Goal: Task Accomplishment & Management: Use online tool/utility

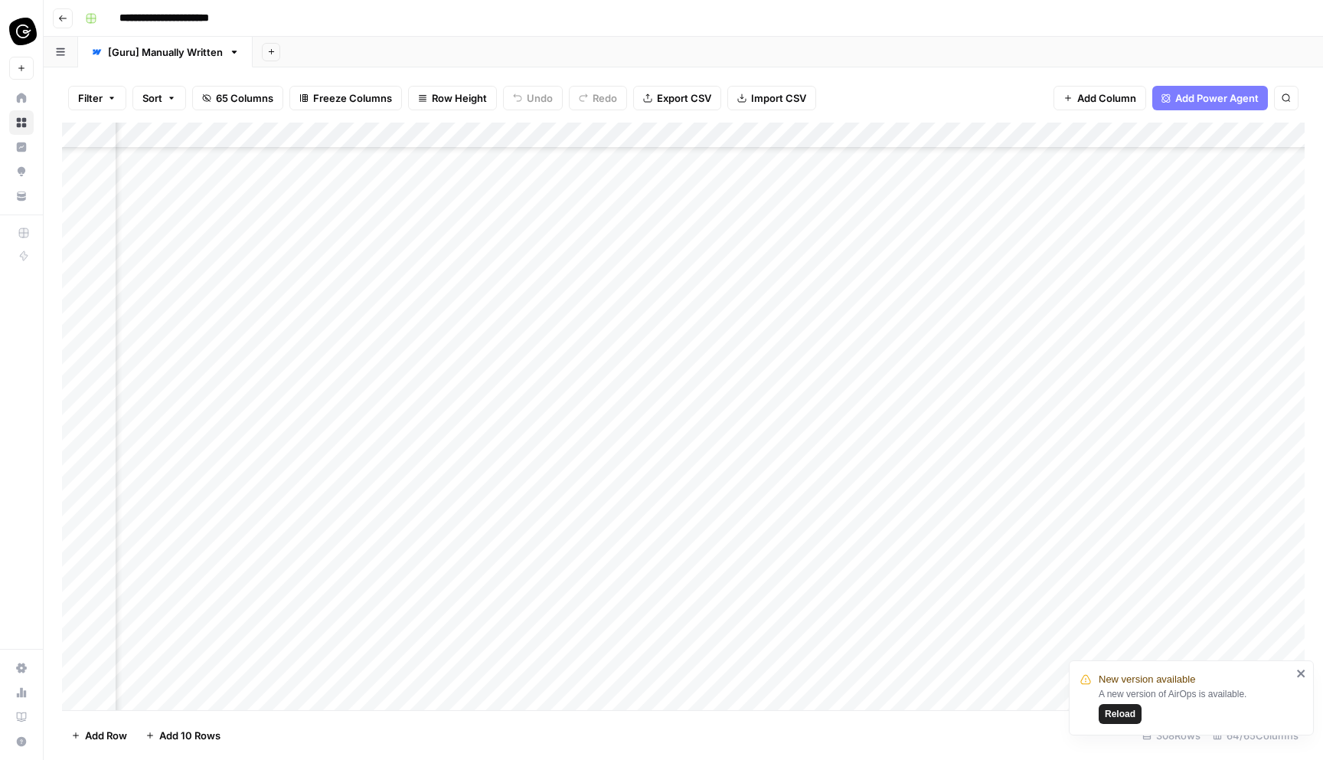
scroll to position [495, 5875]
click at [1130, 716] on span "Reload" at bounding box center [1120, 714] width 31 height 14
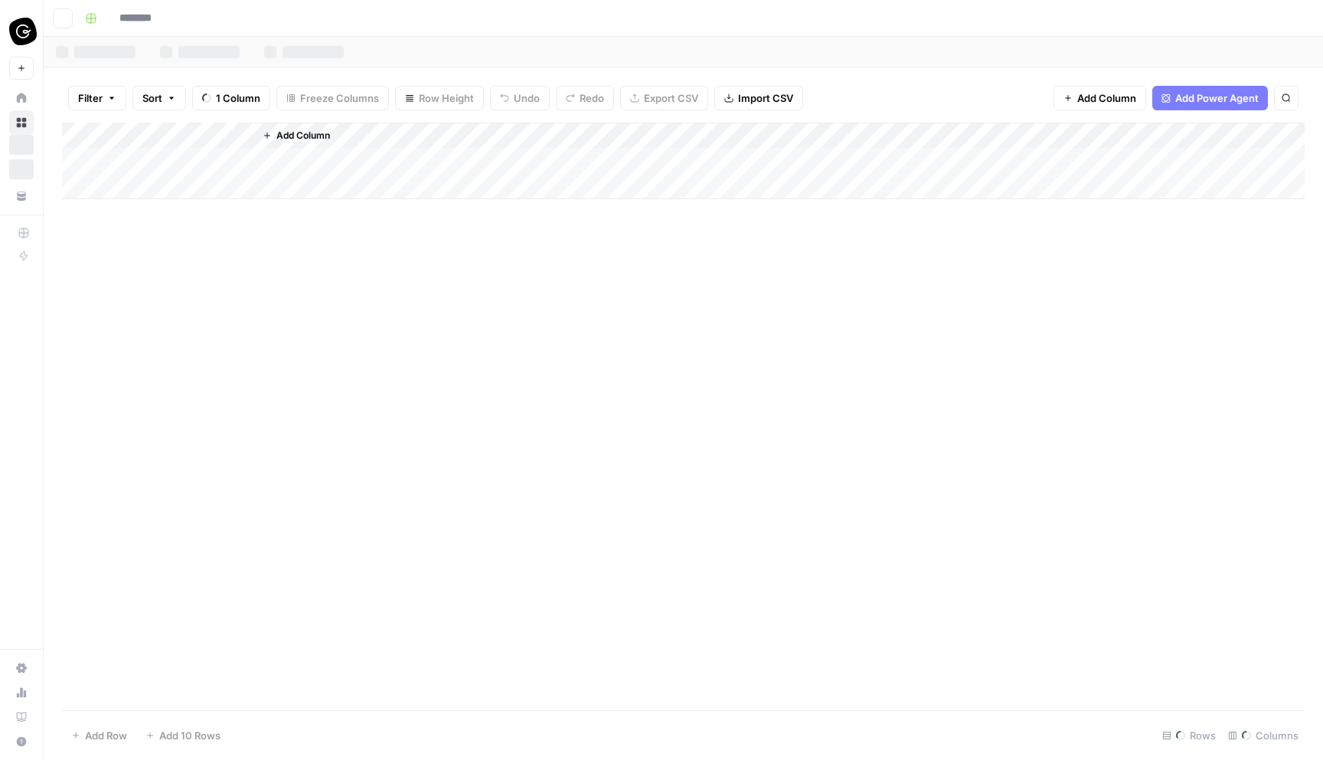
type input "**********"
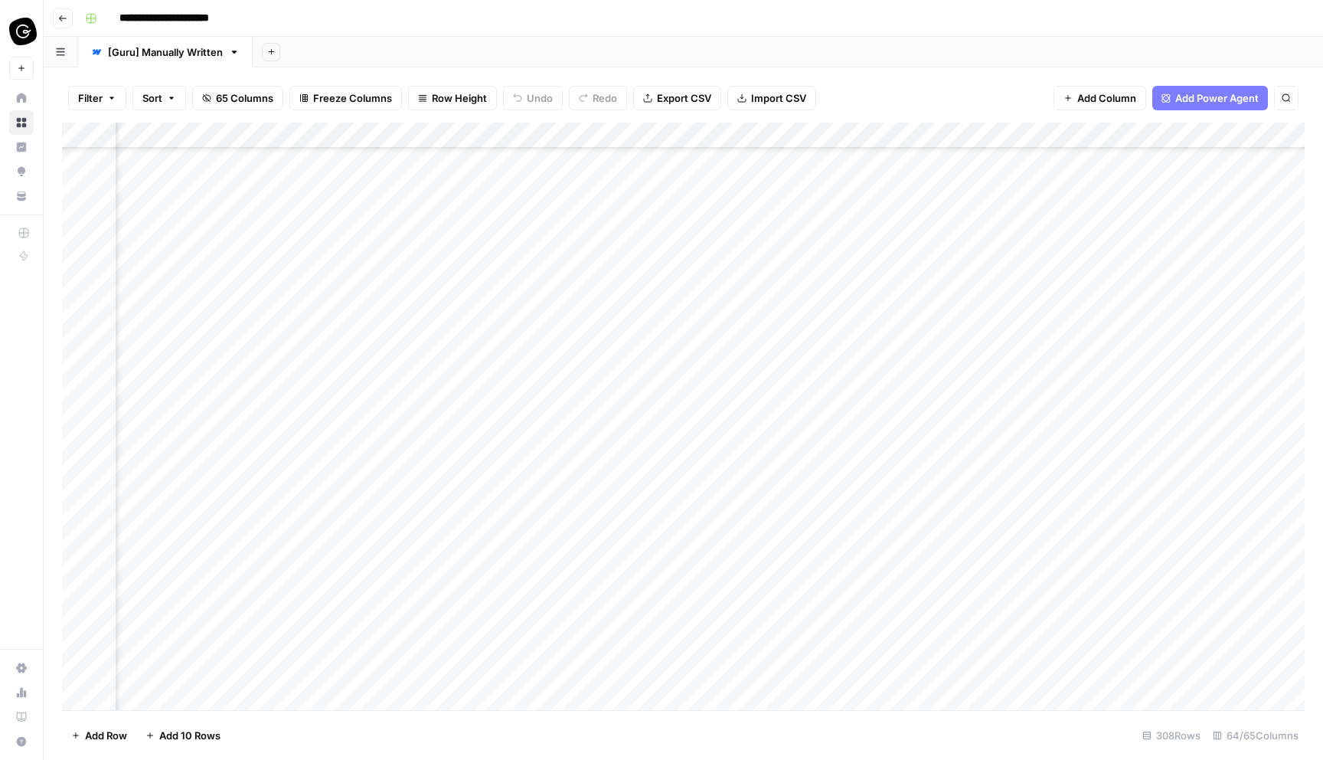
scroll to position [0, 2491]
click at [702, 211] on div "Add Column" at bounding box center [683, 416] width 1243 height 587
click at [844, 251] on div "Add Column" at bounding box center [683, 416] width 1243 height 587
click at [822, 249] on div "Add Column" at bounding box center [683, 416] width 1243 height 587
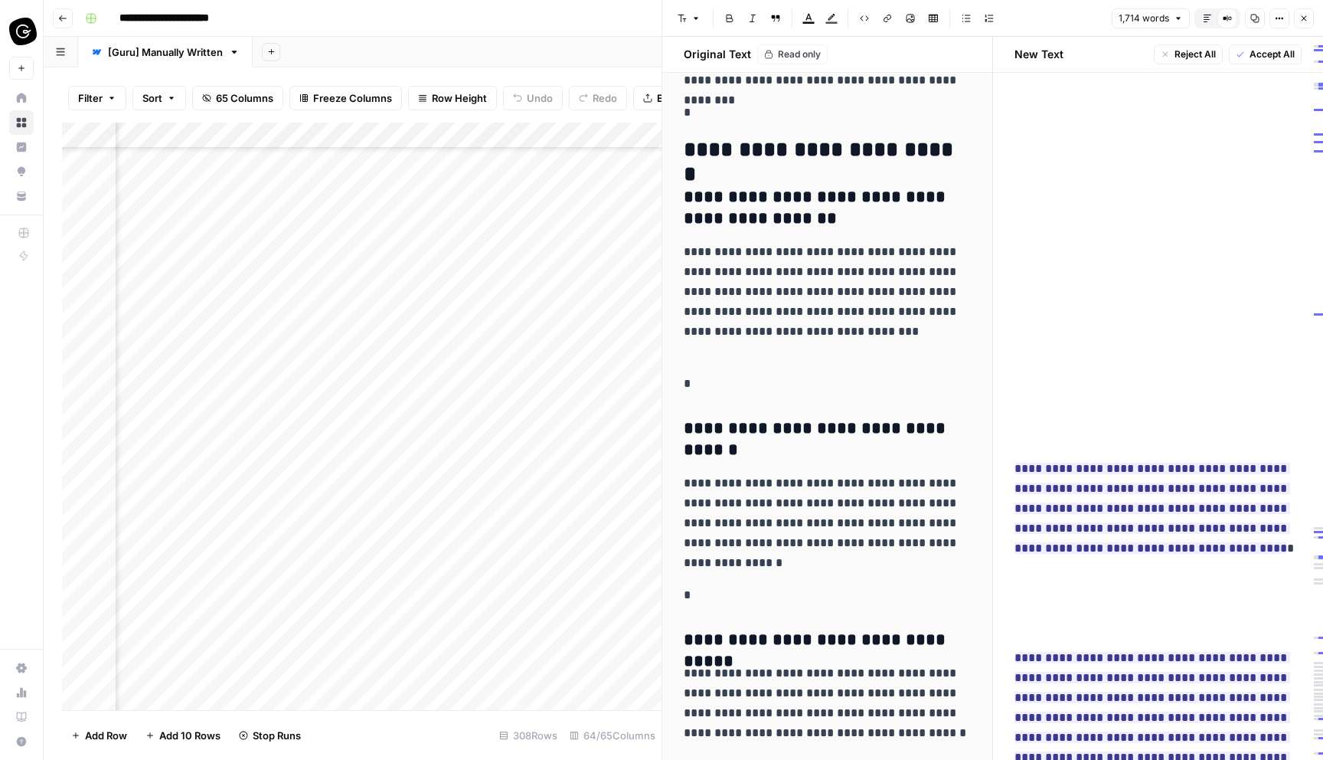
scroll to position [6526, 0]
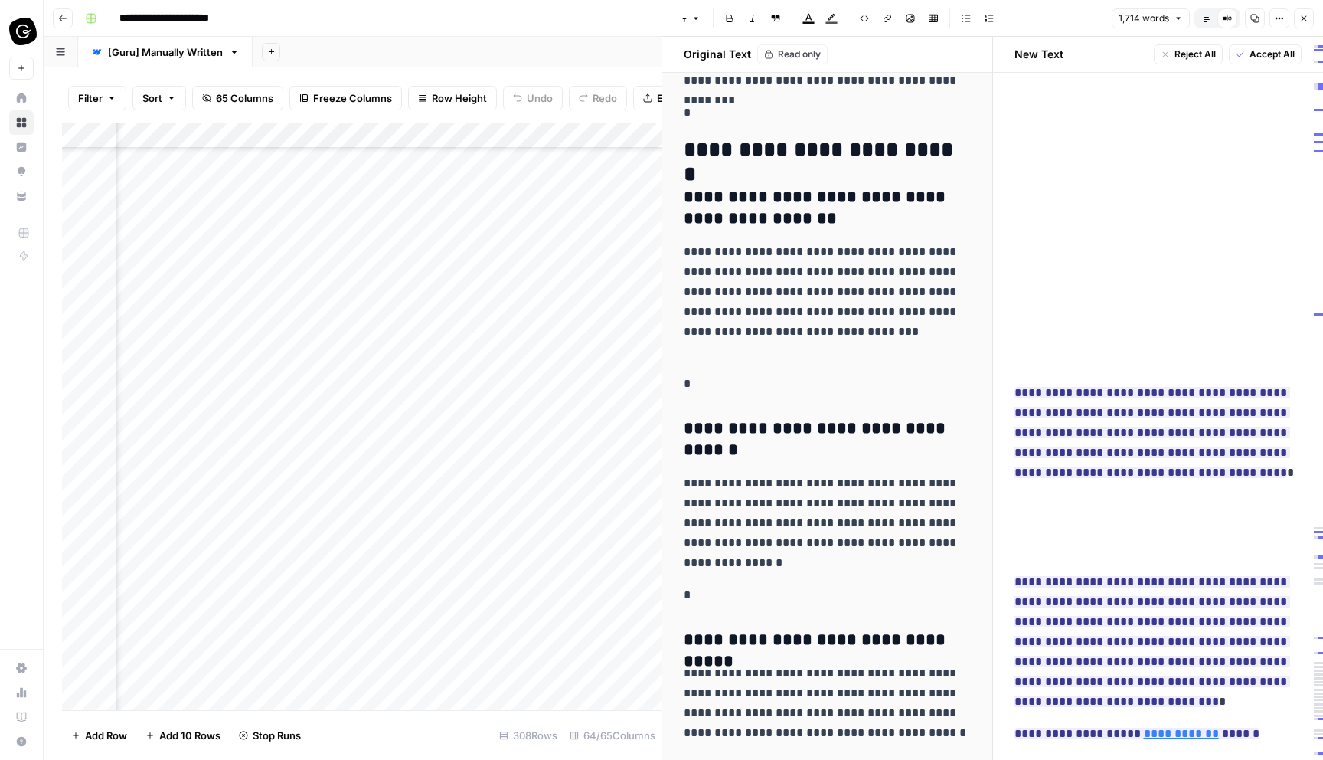
click at [1303, 18] on icon "button" at bounding box center [1304, 18] width 9 height 9
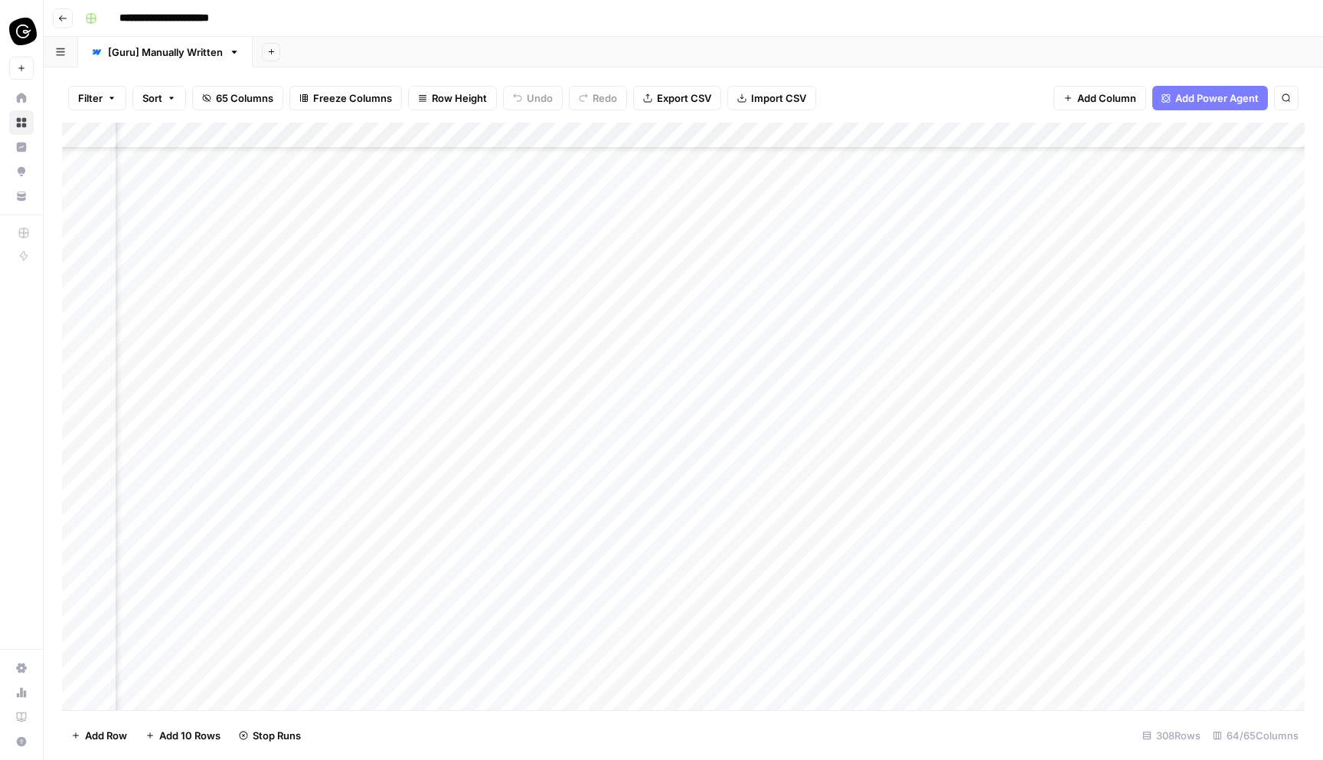
click at [848, 276] on div "Add Column" at bounding box center [683, 416] width 1243 height 587
click at [844, 276] on div "Add Column" at bounding box center [683, 416] width 1243 height 587
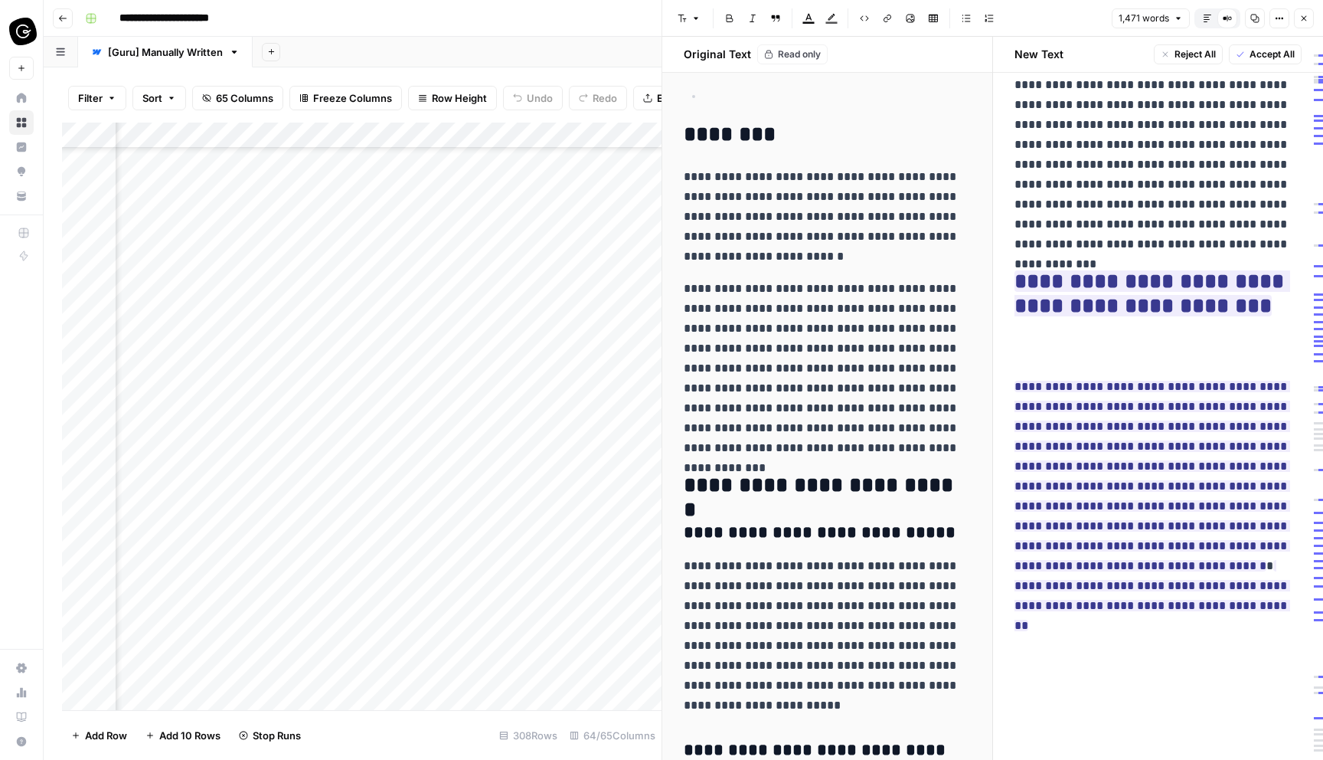
scroll to position [3095, 0]
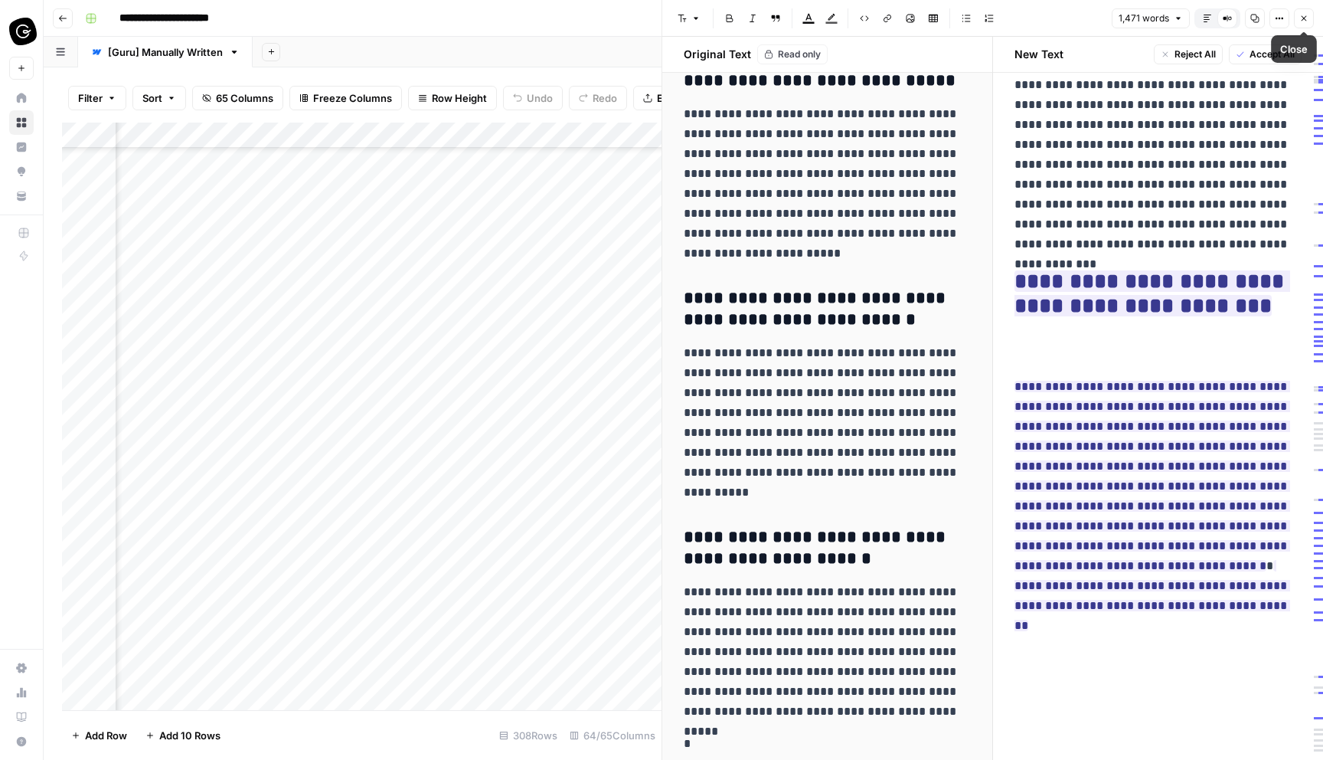
click at [1306, 18] on icon "button" at bounding box center [1304, 18] width 9 height 9
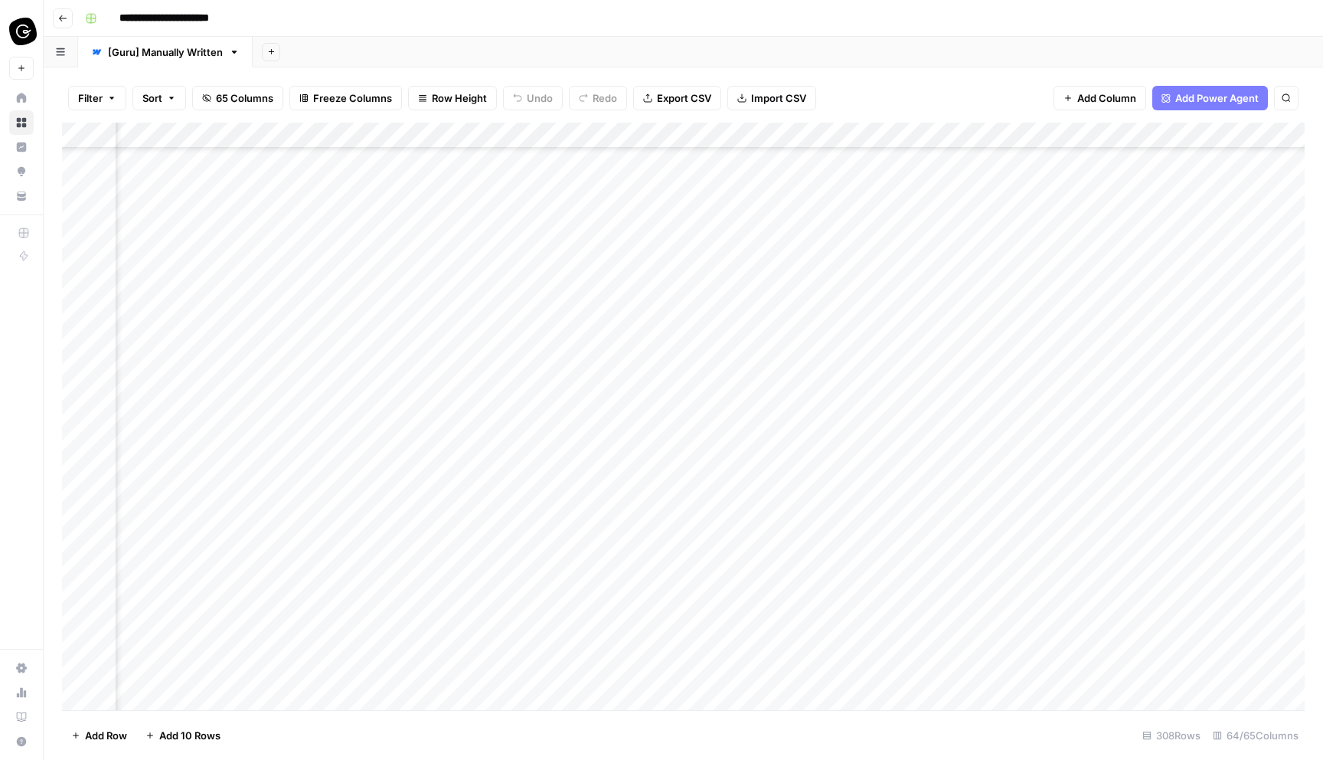
click at [842, 305] on div "Add Column" at bounding box center [683, 416] width 1243 height 587
click at [845, 302] on div "Add Column" at bounding box center [683, 416] width 1243 height 587
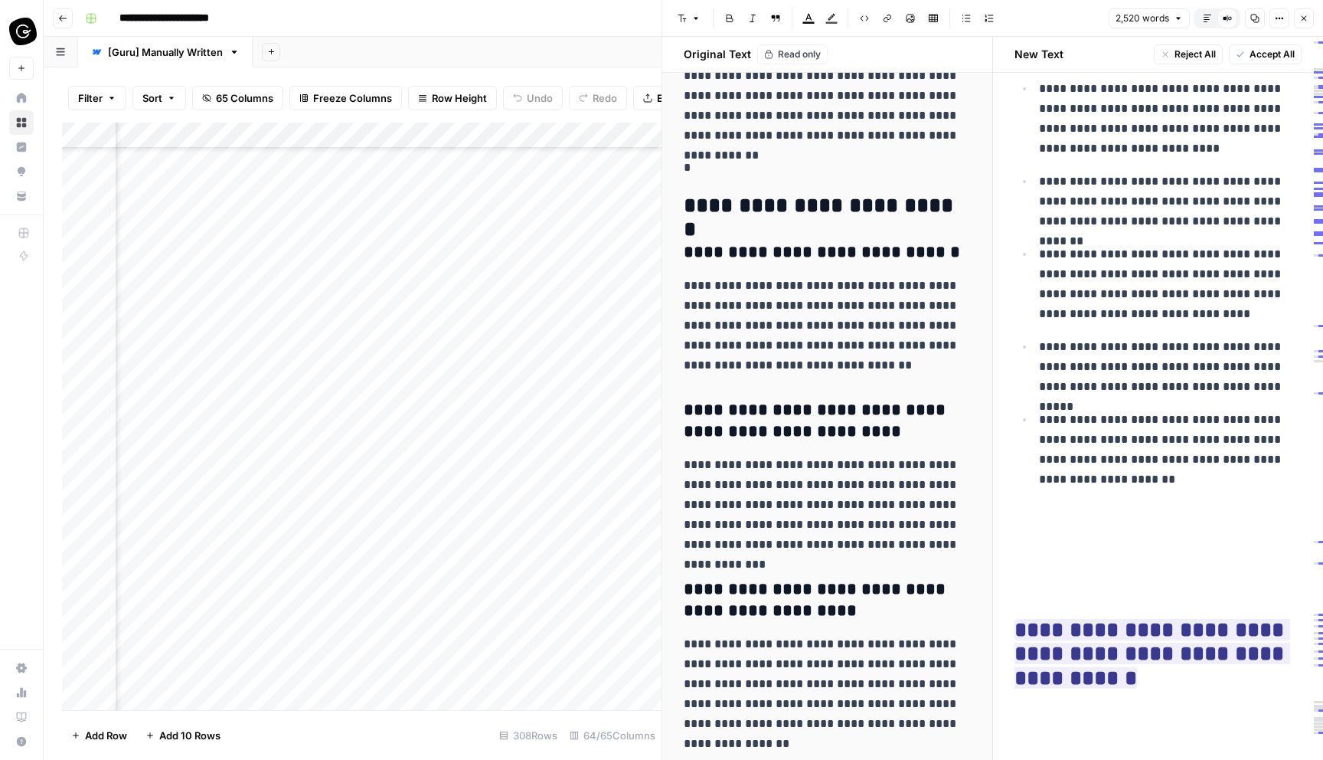
scroll to position [8801, 0]
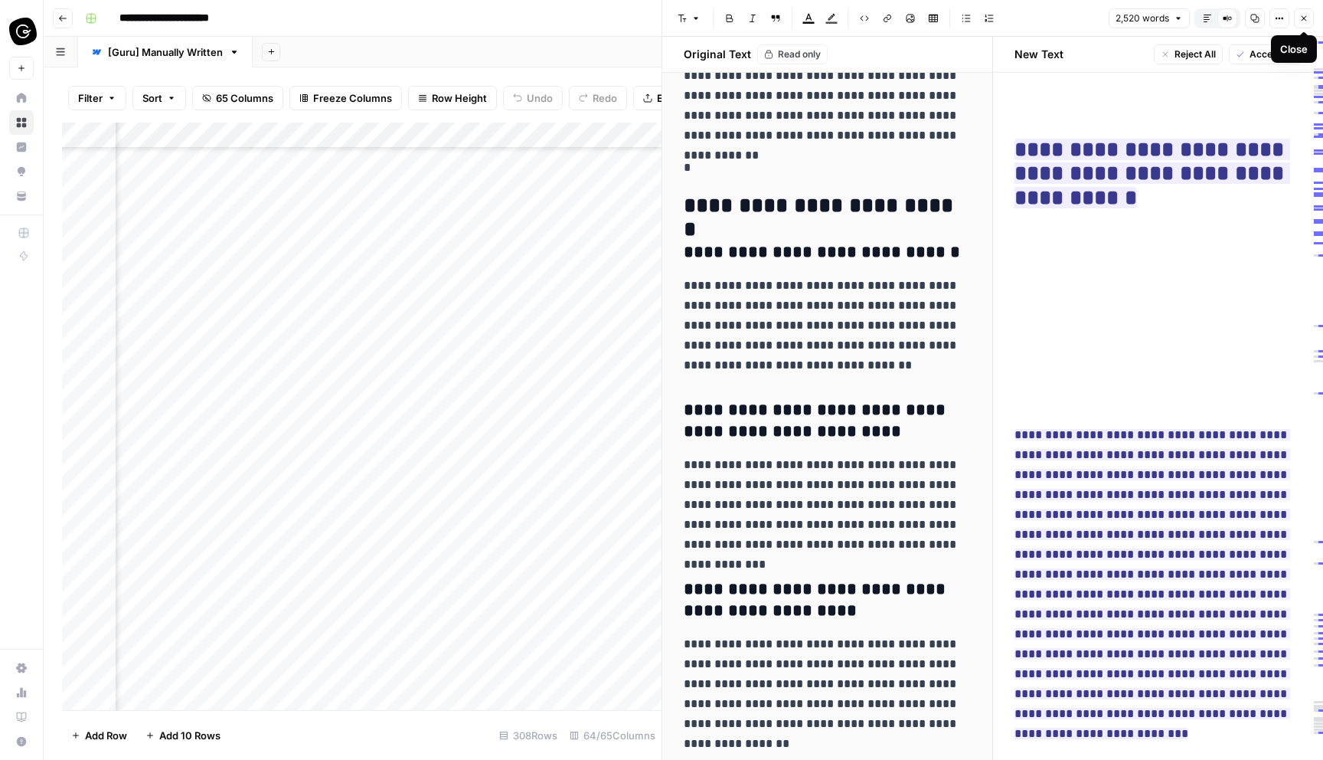
click at [1303, 22] on icon "button" at bounding box center [1304, 18] width 9 height 9
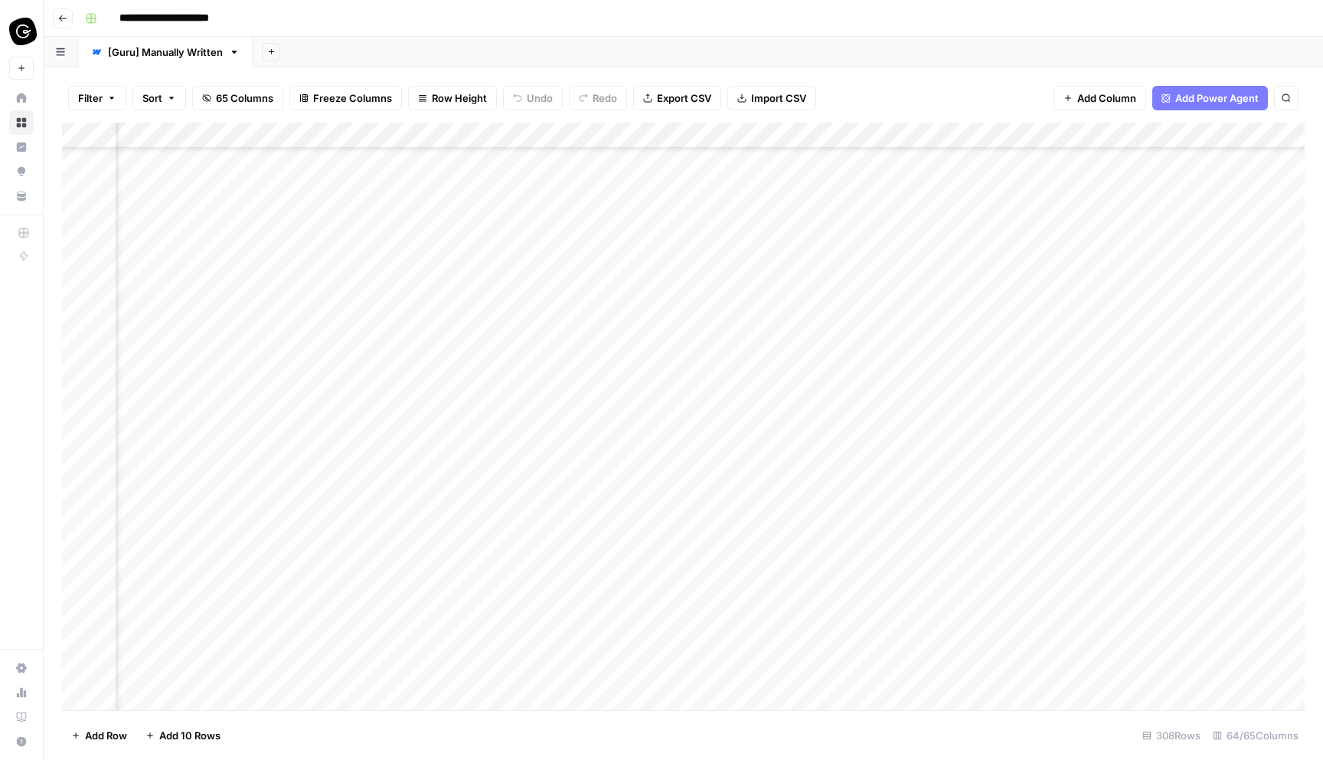
click at [800, 325] on div "Add Column" at bounding box center [683, 416] width 1243 height 587
click at [845, 325] on div "Add Column" at bounding box center [683, 416] width 1243 height 587
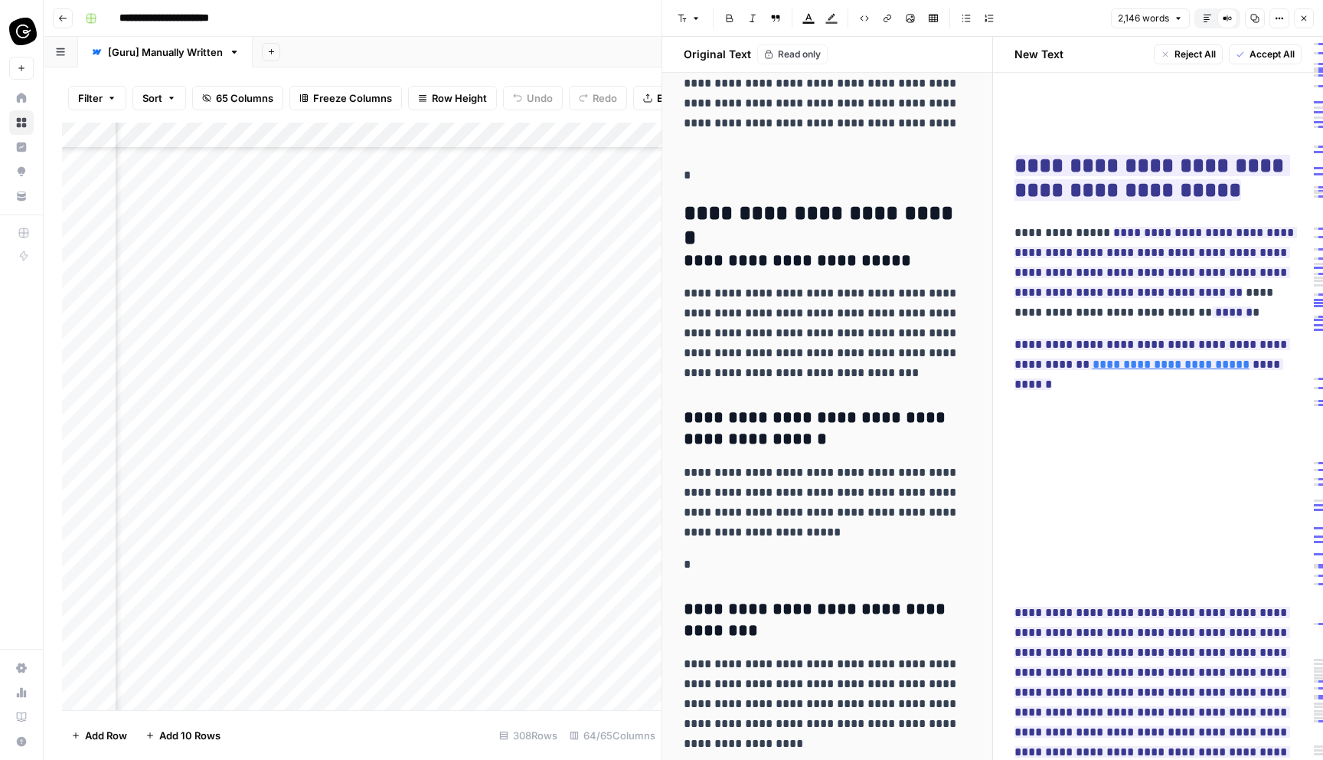
scroll to position [7088, 0]
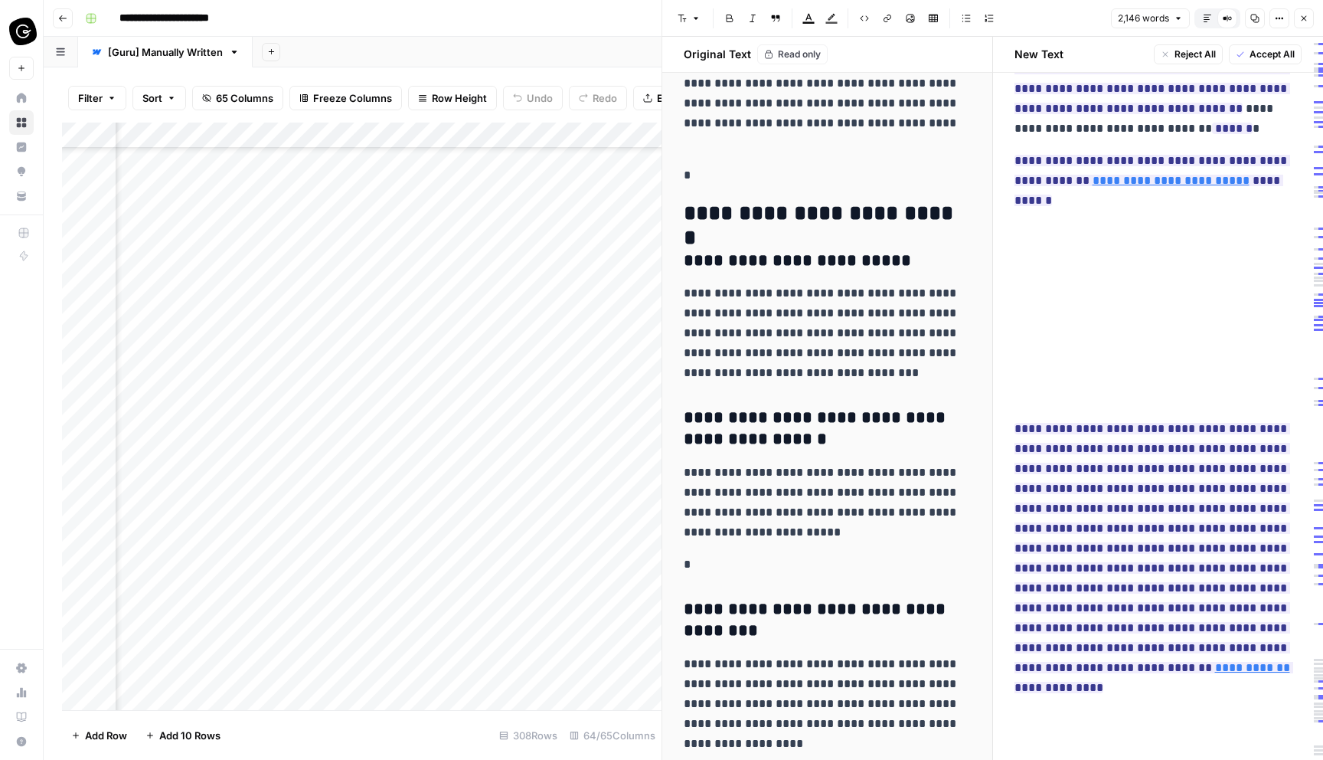
click at [1306, 23] on button "Close" at bounding box center [1304, 18] width 20 height 20
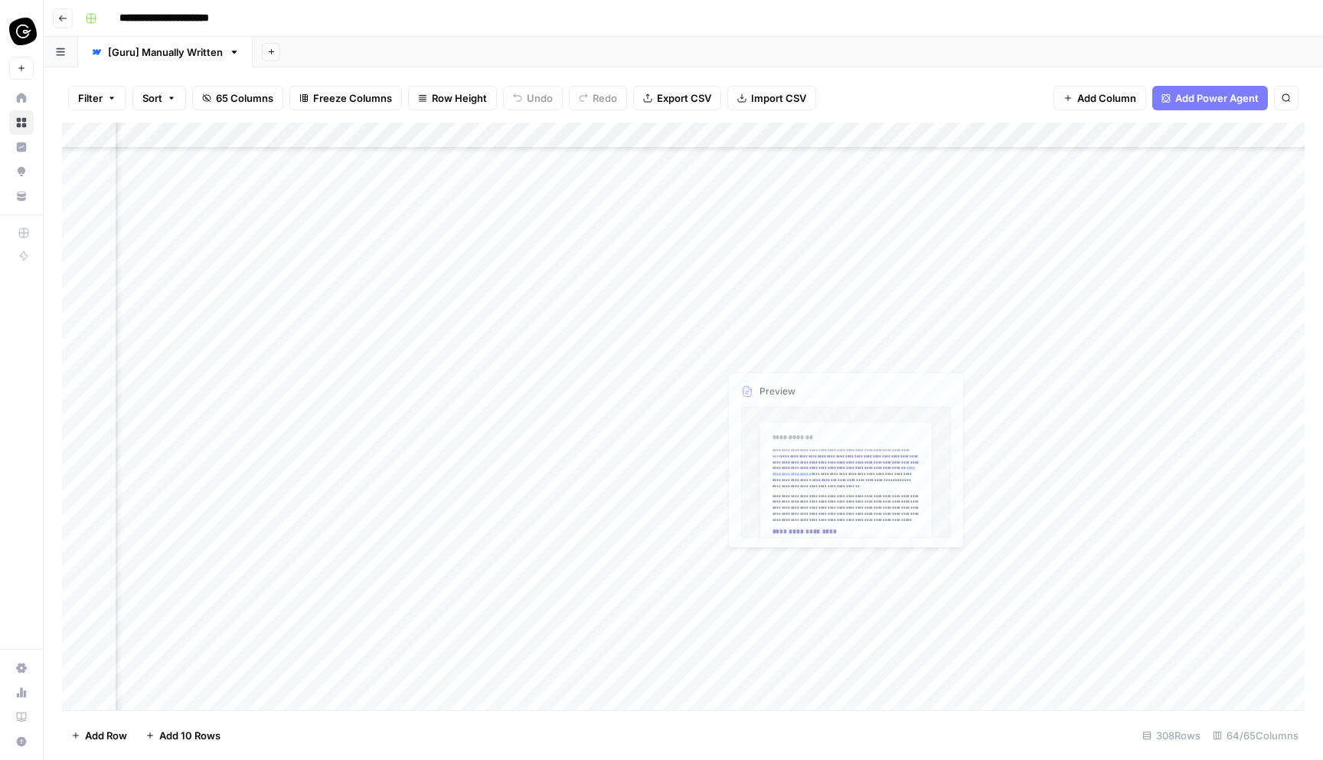
click at [843, 351] on div "Add Column" at bounding box center [683, 416] width 1243 height 587
click at [847, 354] on div "Add Column" at bounding box center [683, 416] width 1243 height 587
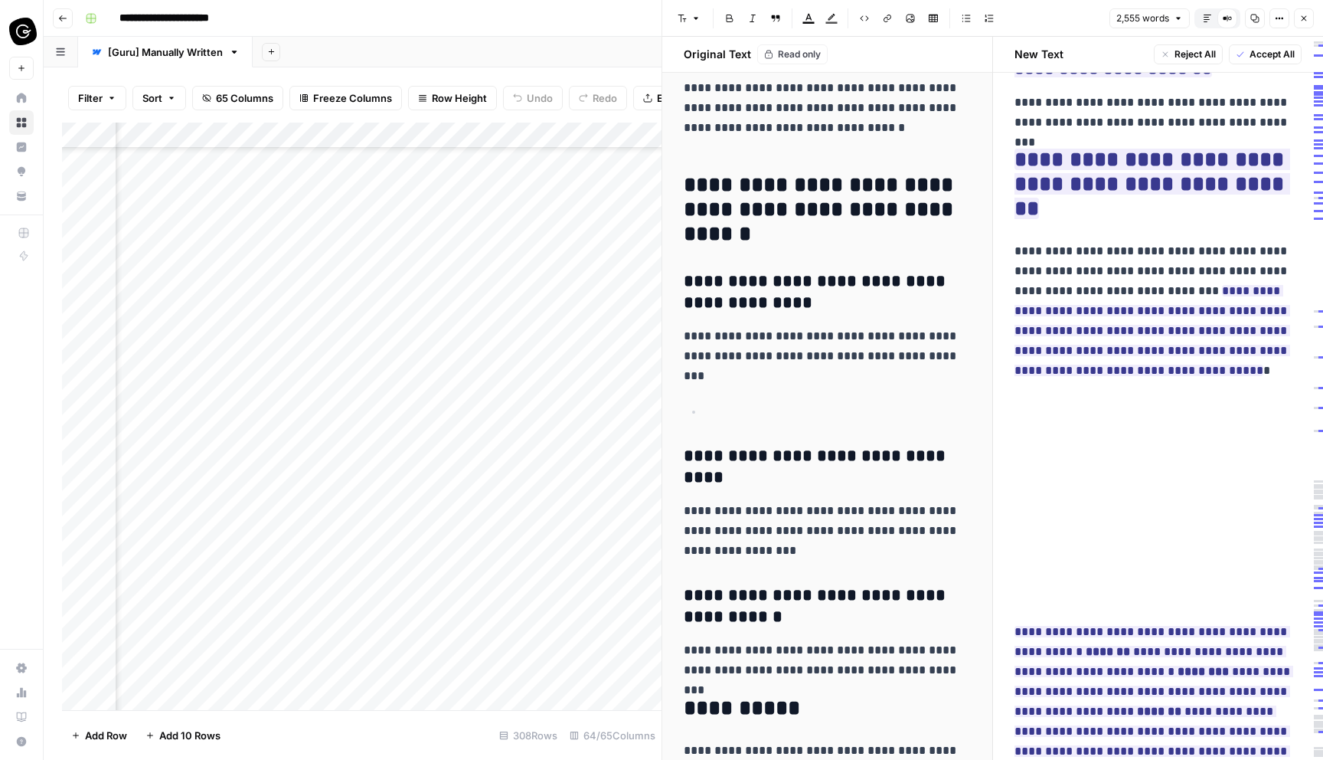
scroll to position [7706, 0]
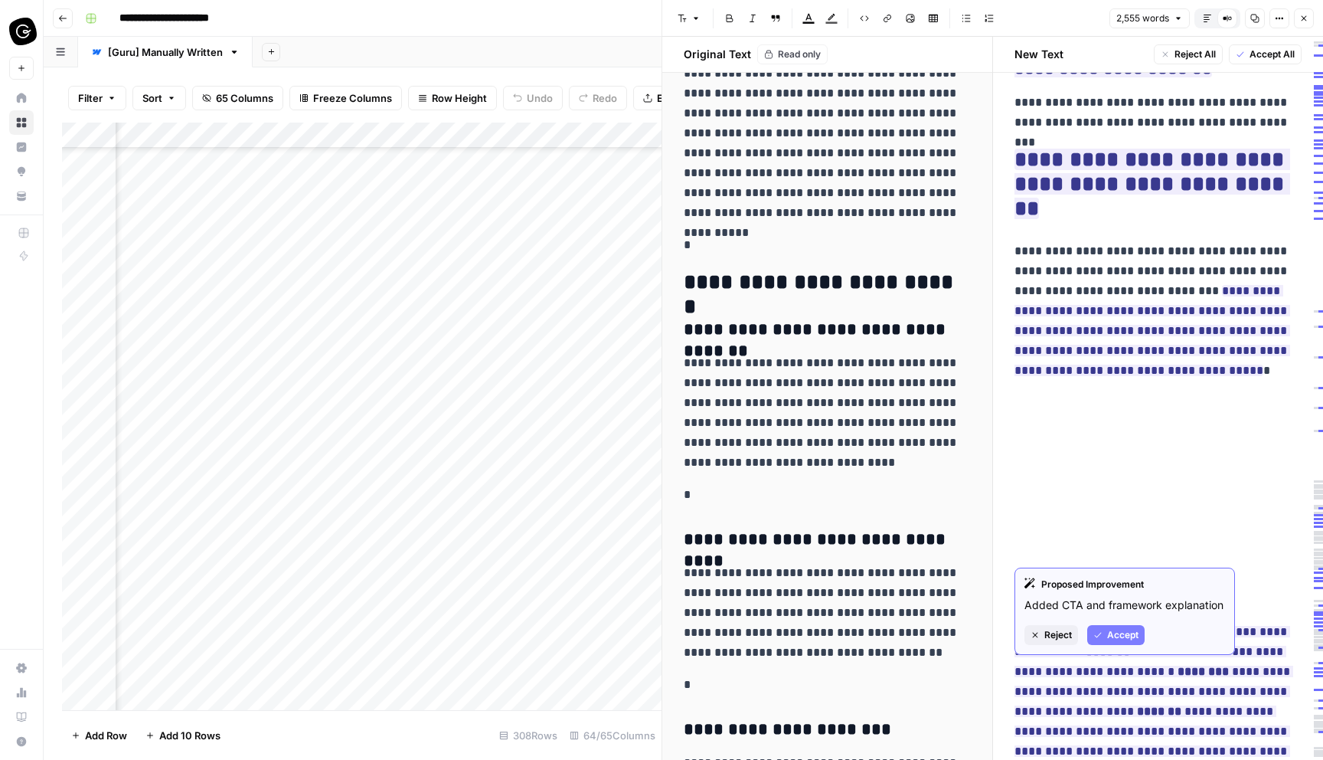
click at [1091, 621] on span "**********" at bounding box center [1154, 731] width 279 height 220
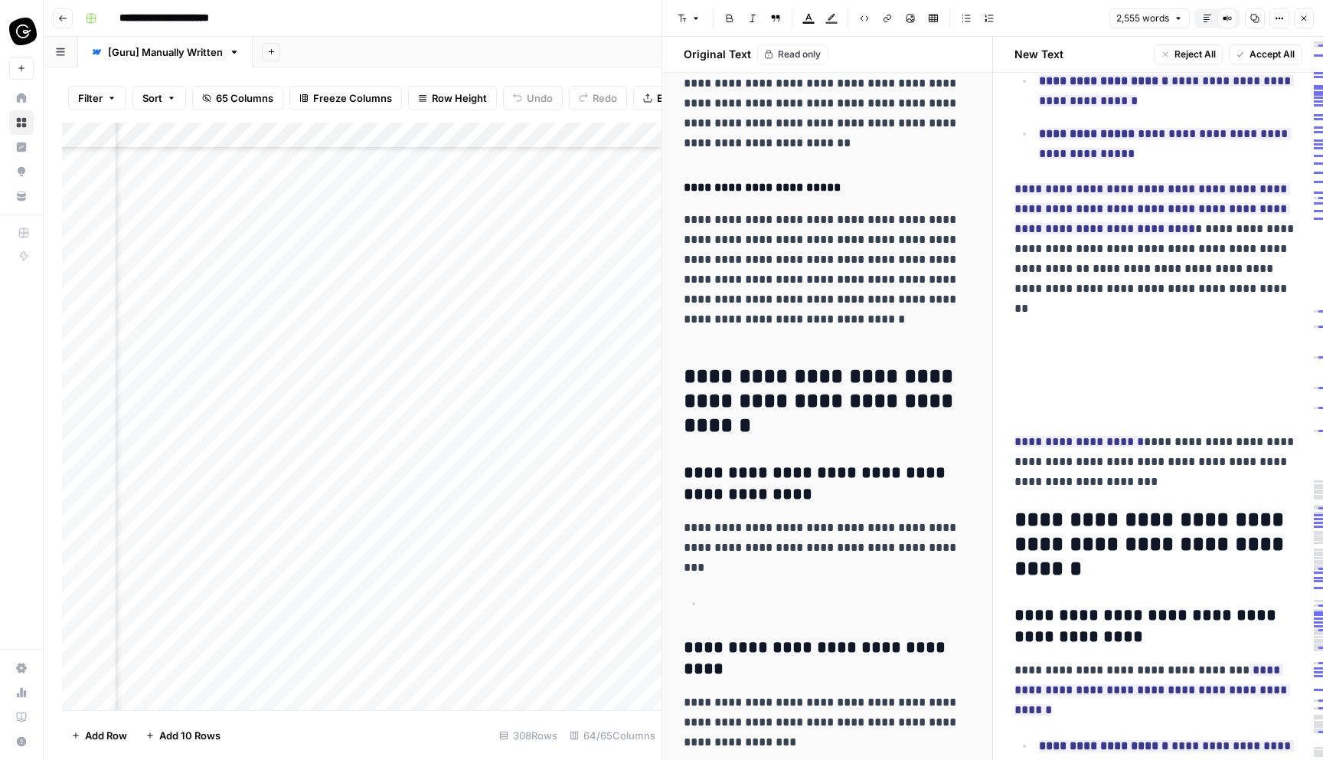
scroll to position [6801, 0]
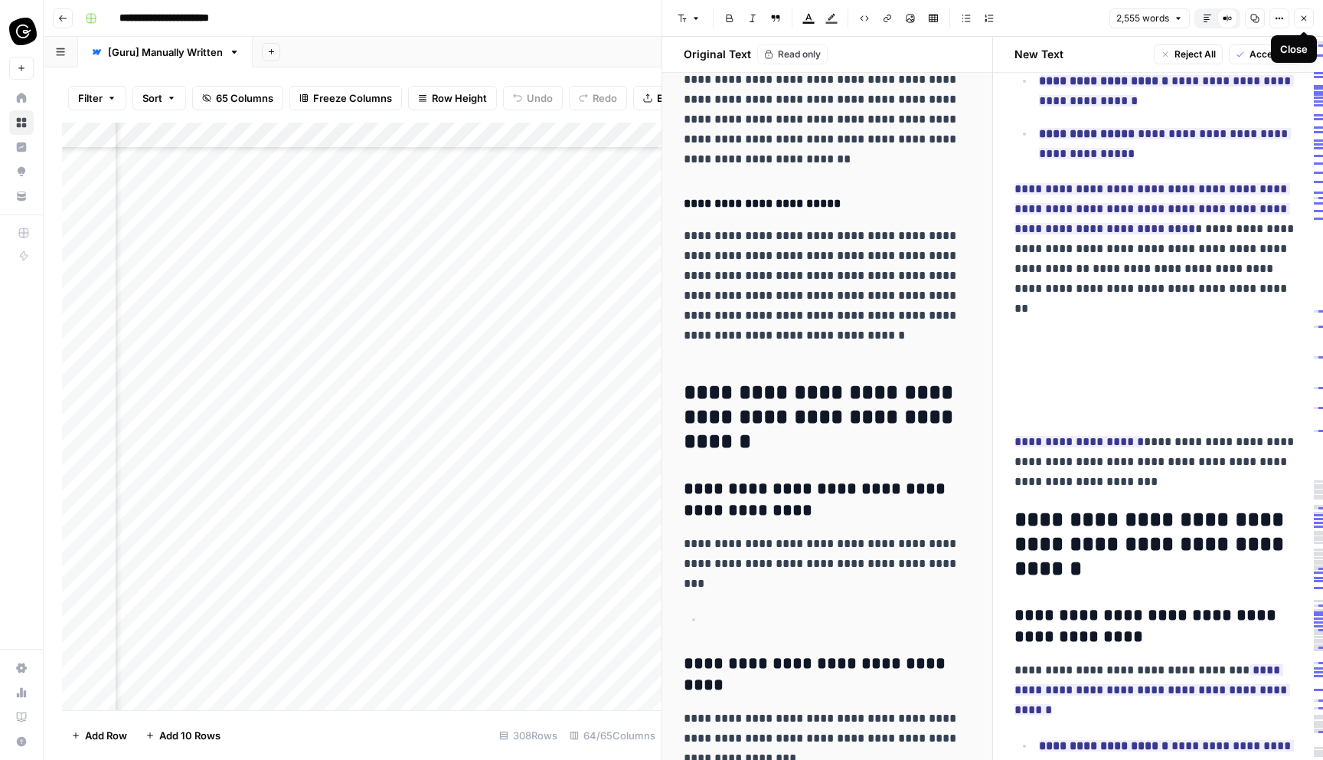
click at [1305, 21] on icon "button" at bounding box center [1304, 18] width 9 height 9
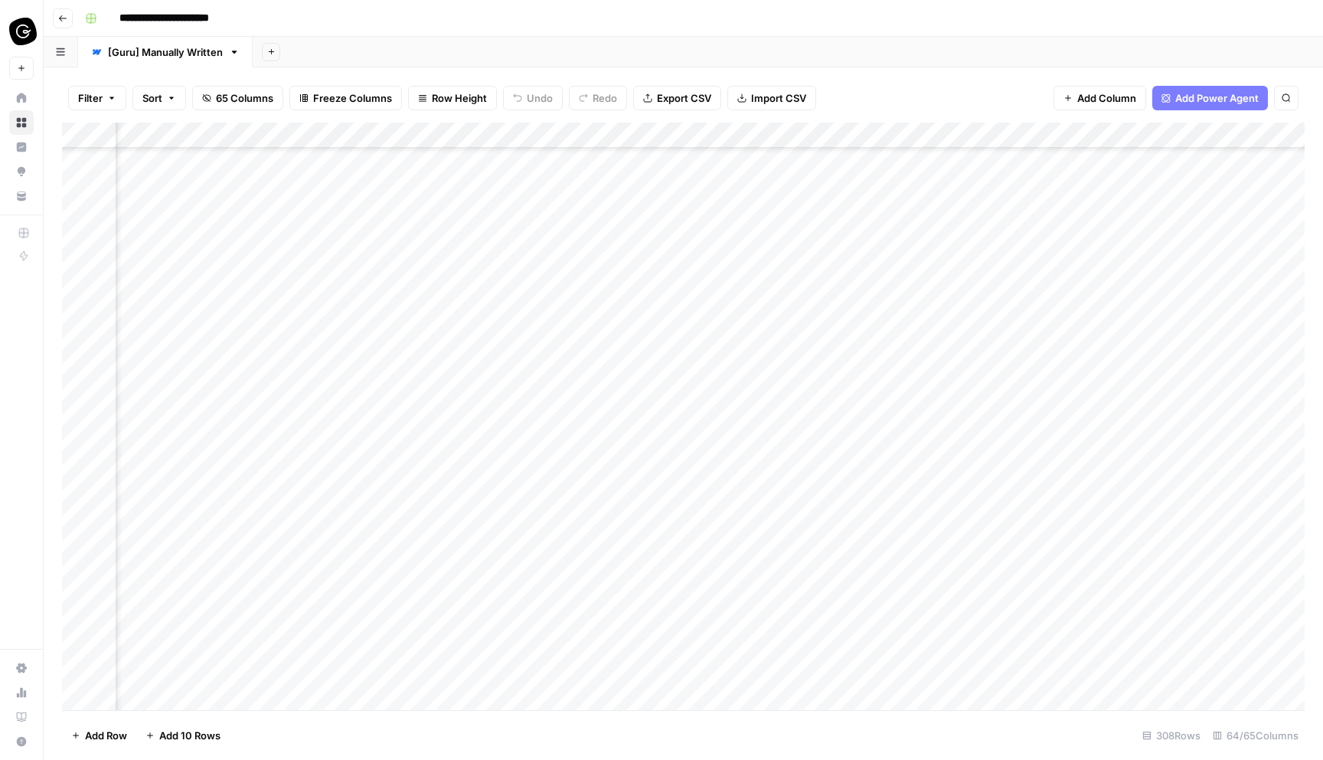
scroll to position [260, 2491]
click at [844, 267] on div "Add Column" at bounding box center [683, 416] width 1243 height 587
click at [845, 263] on div "Add Column" at bounding box center [683, 416] width 1243 height 587
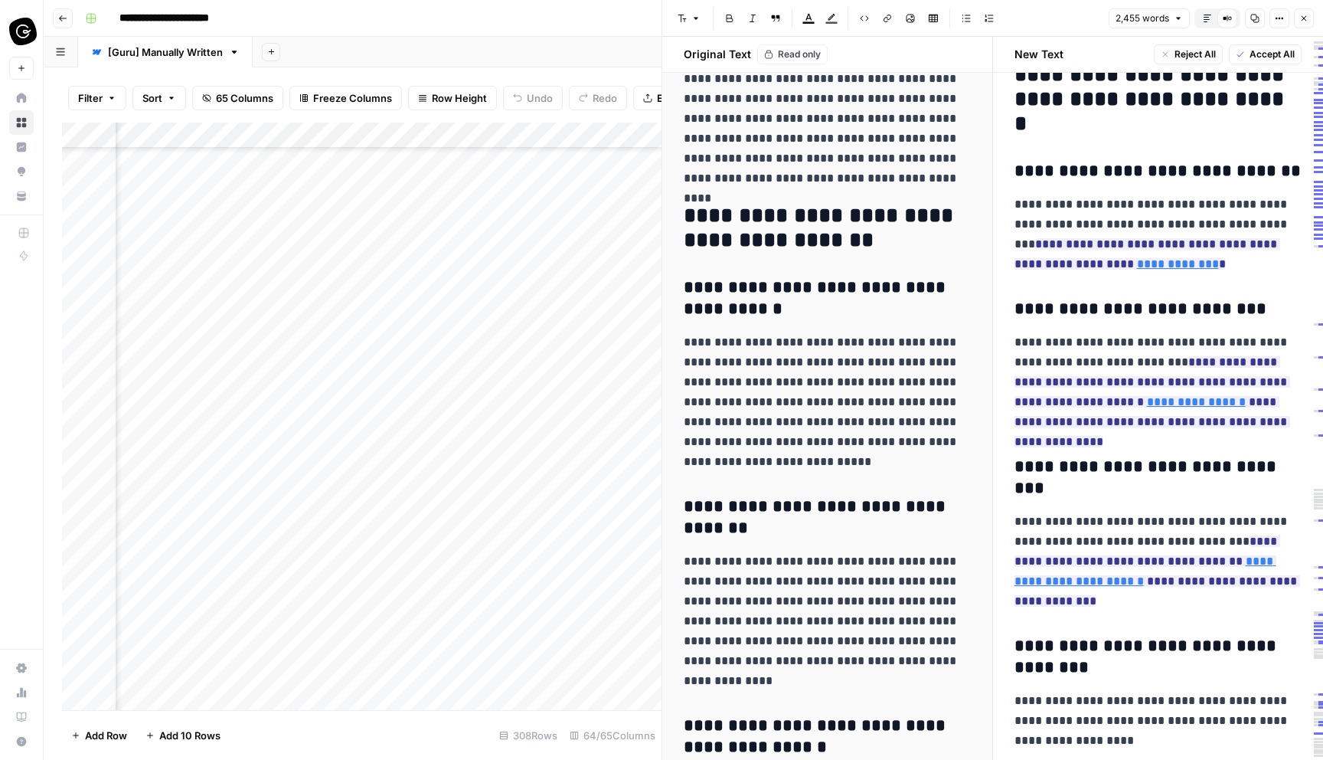
scroll to position [7654, 0]
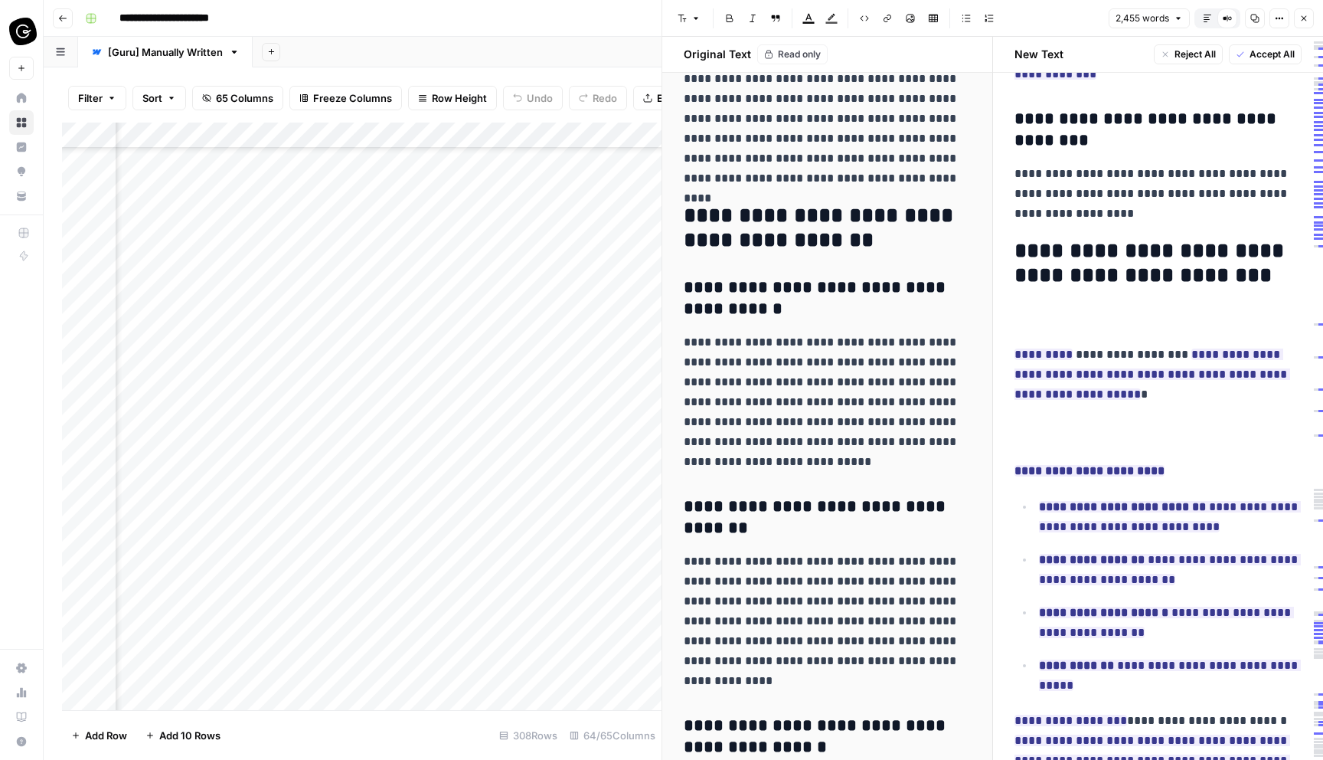
click at [1310, 18] on button "Close" at bounding box center [1304, 18] width 20 height 20
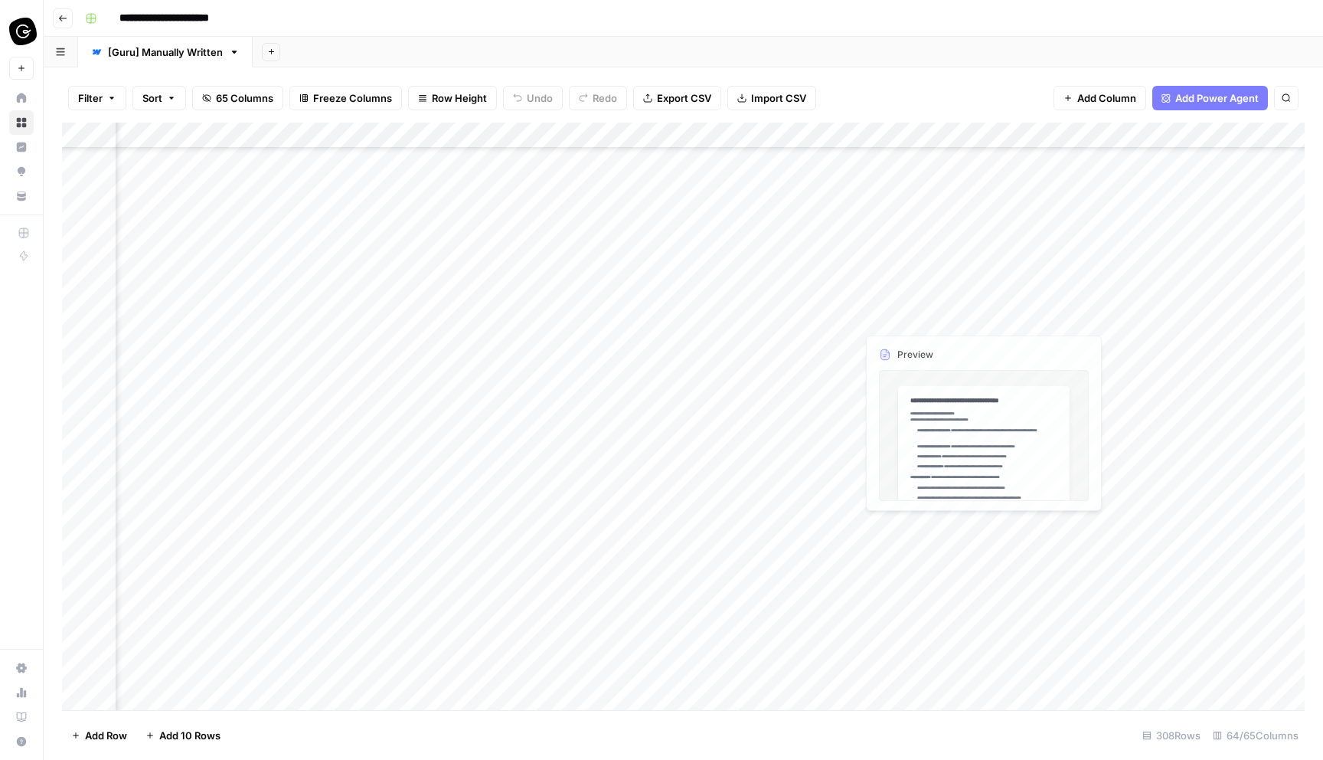
click at [843, 289] on div "Add Column" at bounding box center [683, 416] width 1243 height 587
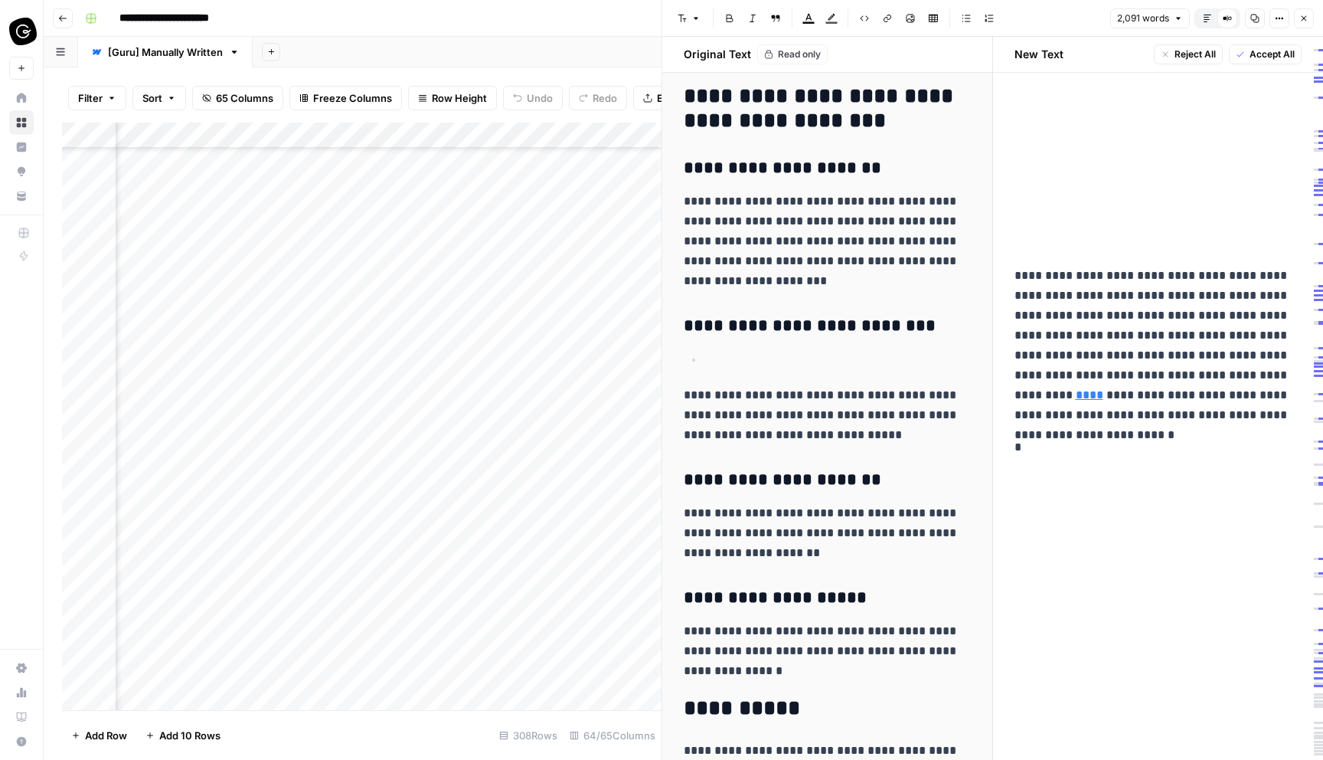
scroll to position [7634, 0]
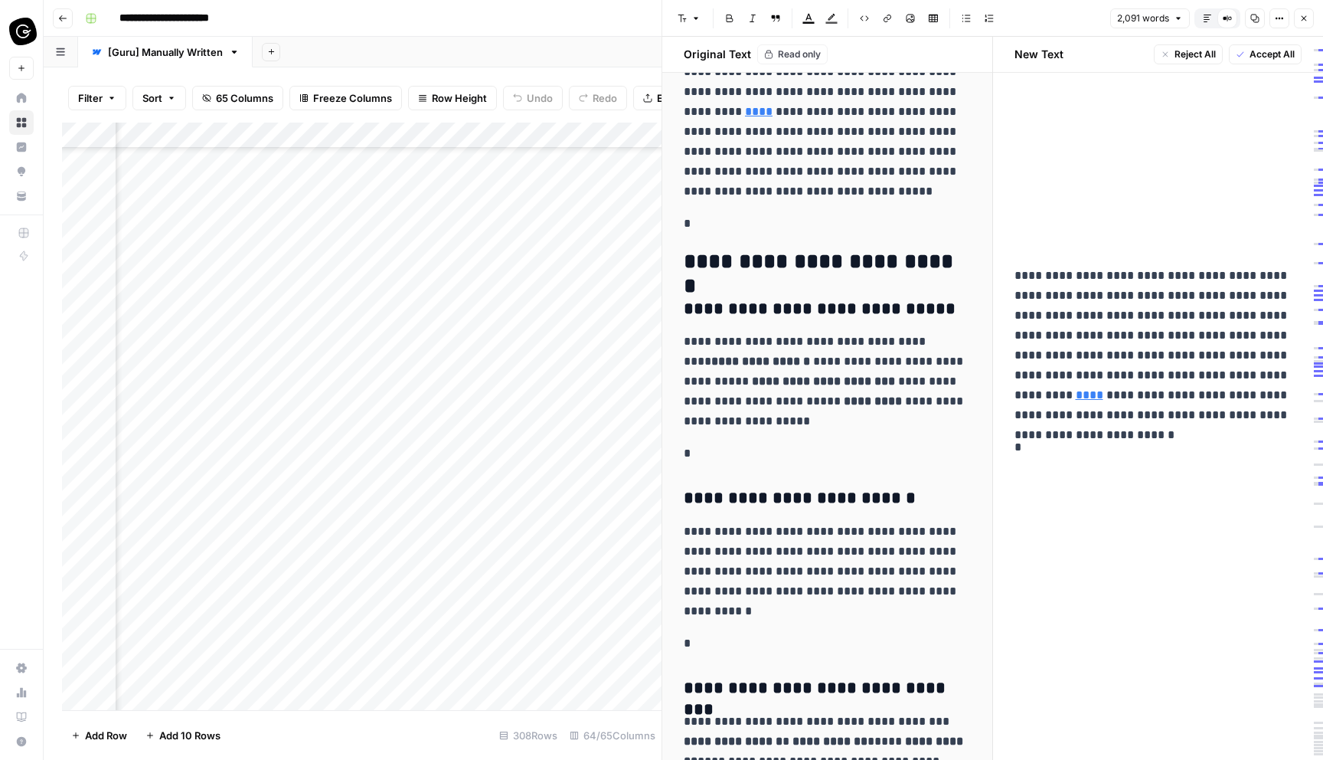
click at [1306, 20] on icon "button" at bounding box center [1304, 18] width 5 height 5
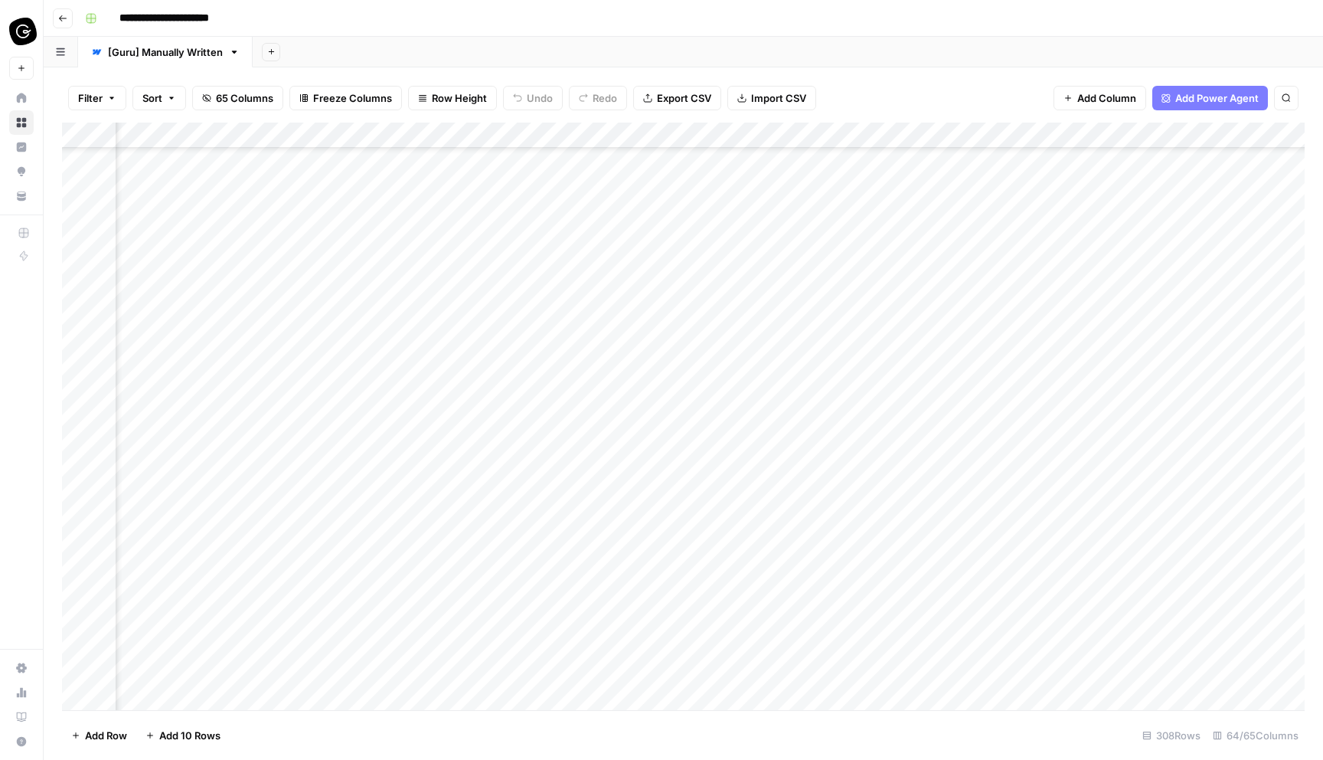
click at [842, 315] on div "Add Column" at bounding box center [683, 416] width 1243 height 587
click at [842, 316] on div "Add Column" at bounding box center [683, 416] width 1243 height 587
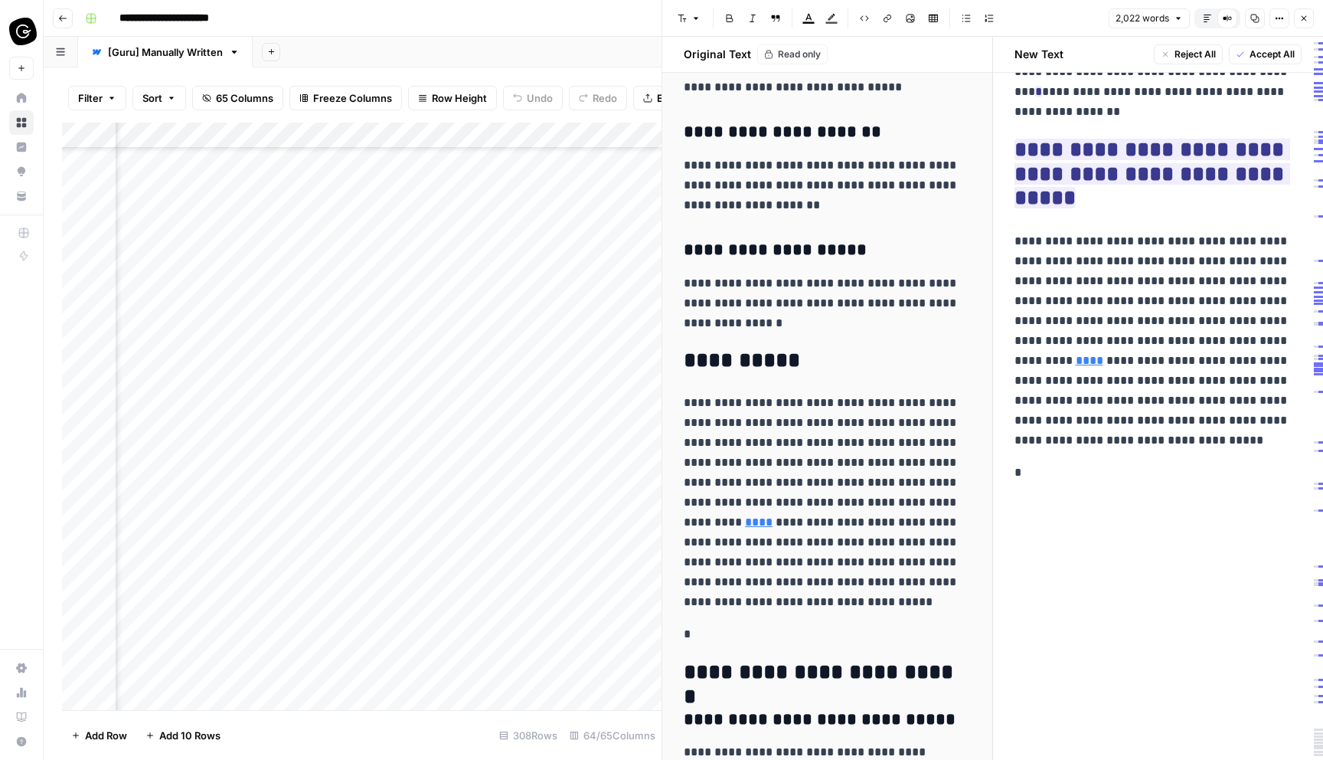
scroll to position [7598, 0]
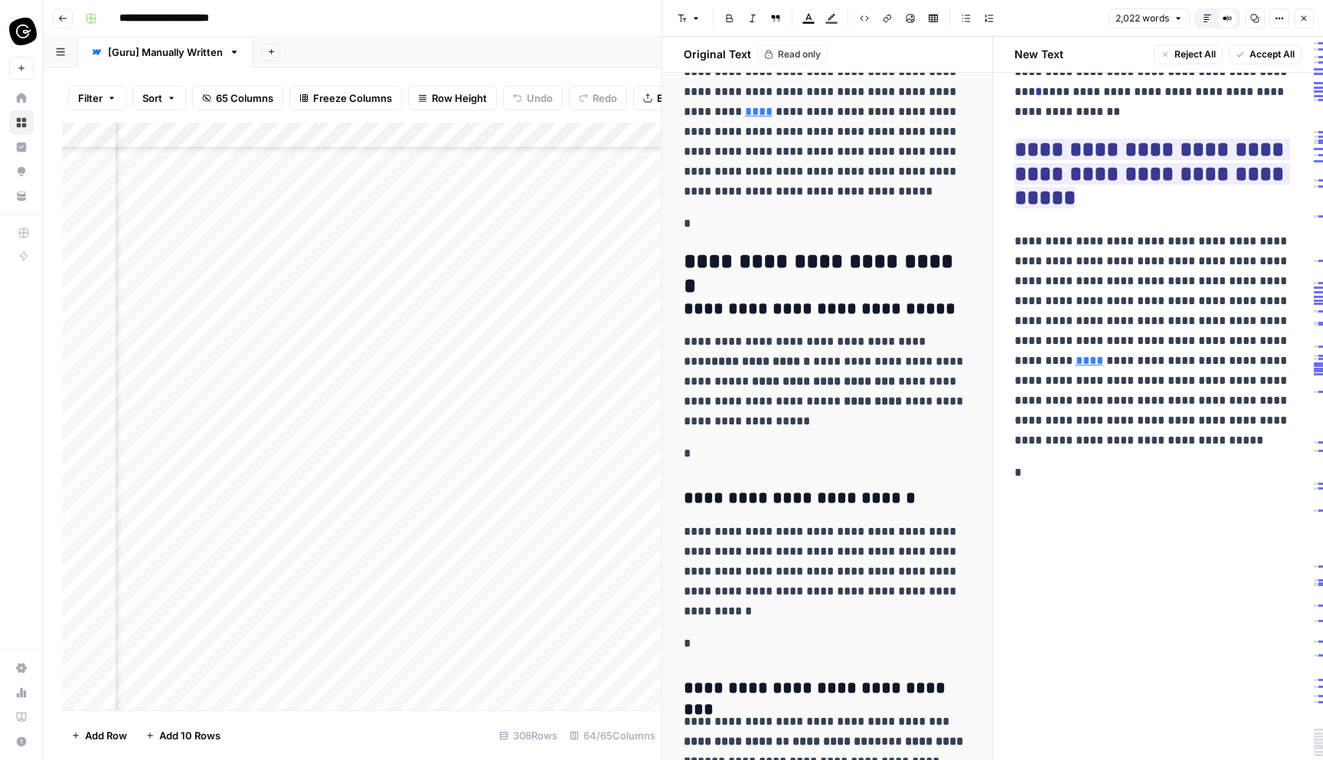
click at [1303, 20] on icon "button" at bounding box center [1304, 18] width 9 height 9
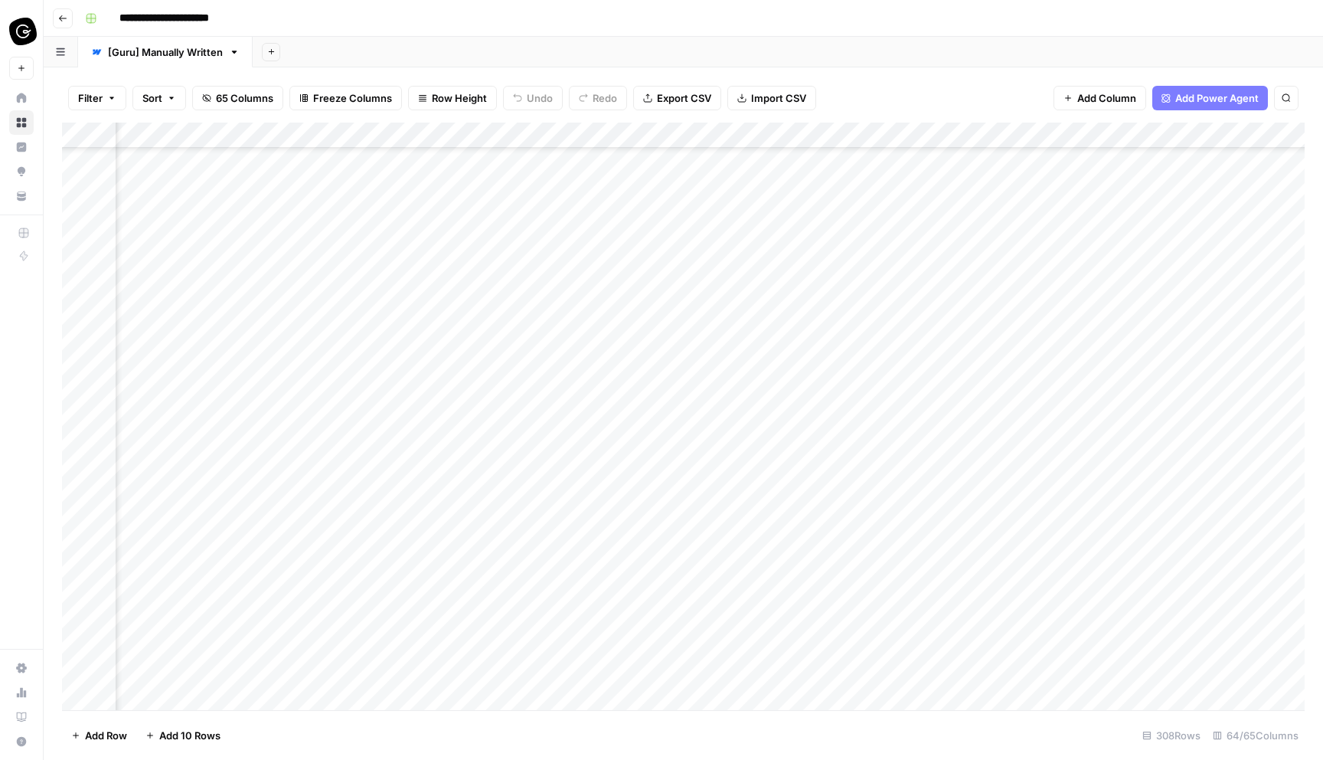
scroll to position [371, 2491]
click at [844, 230] on div "Add Column" at bounding box center [683, 416] width 1243 height 587
click at [841, 230] on div "Add Column" at bounding box center [683, 416] width 1243 height 587
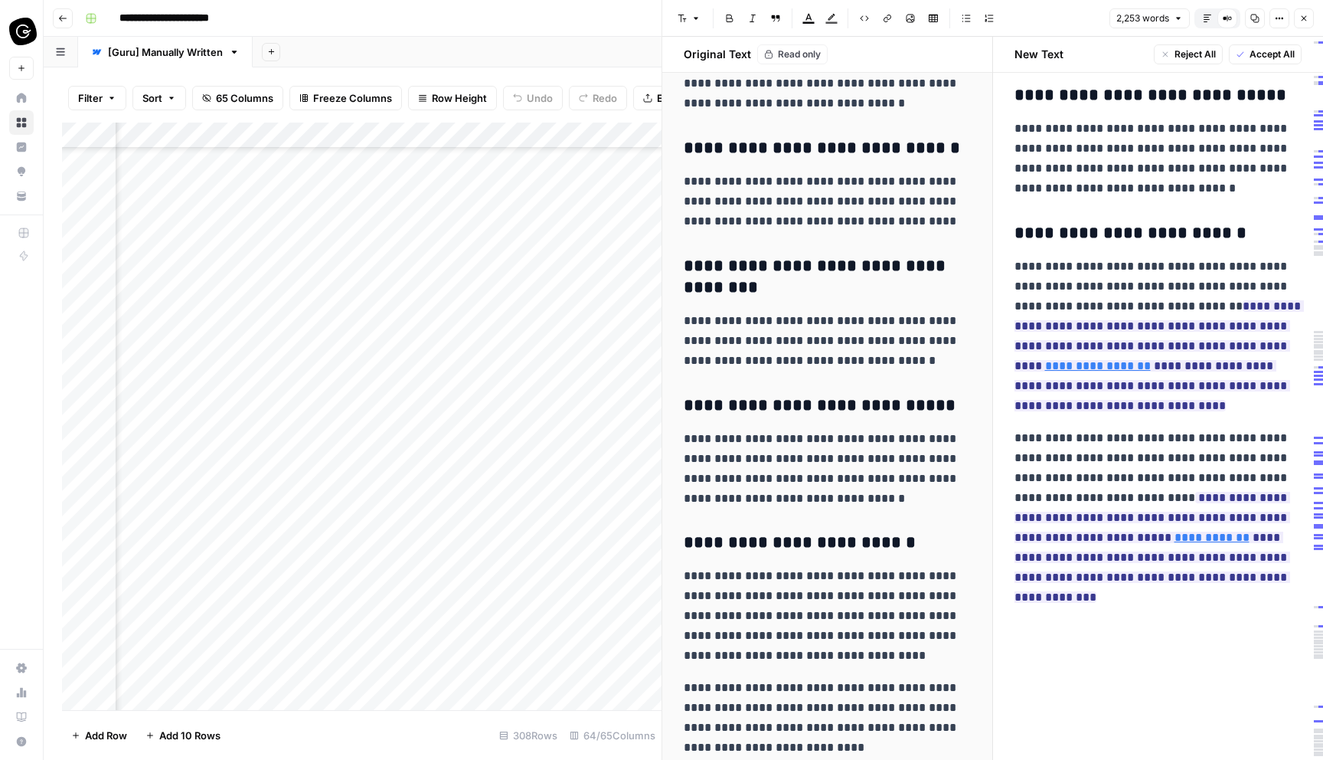
scroll to position [7086, 0]
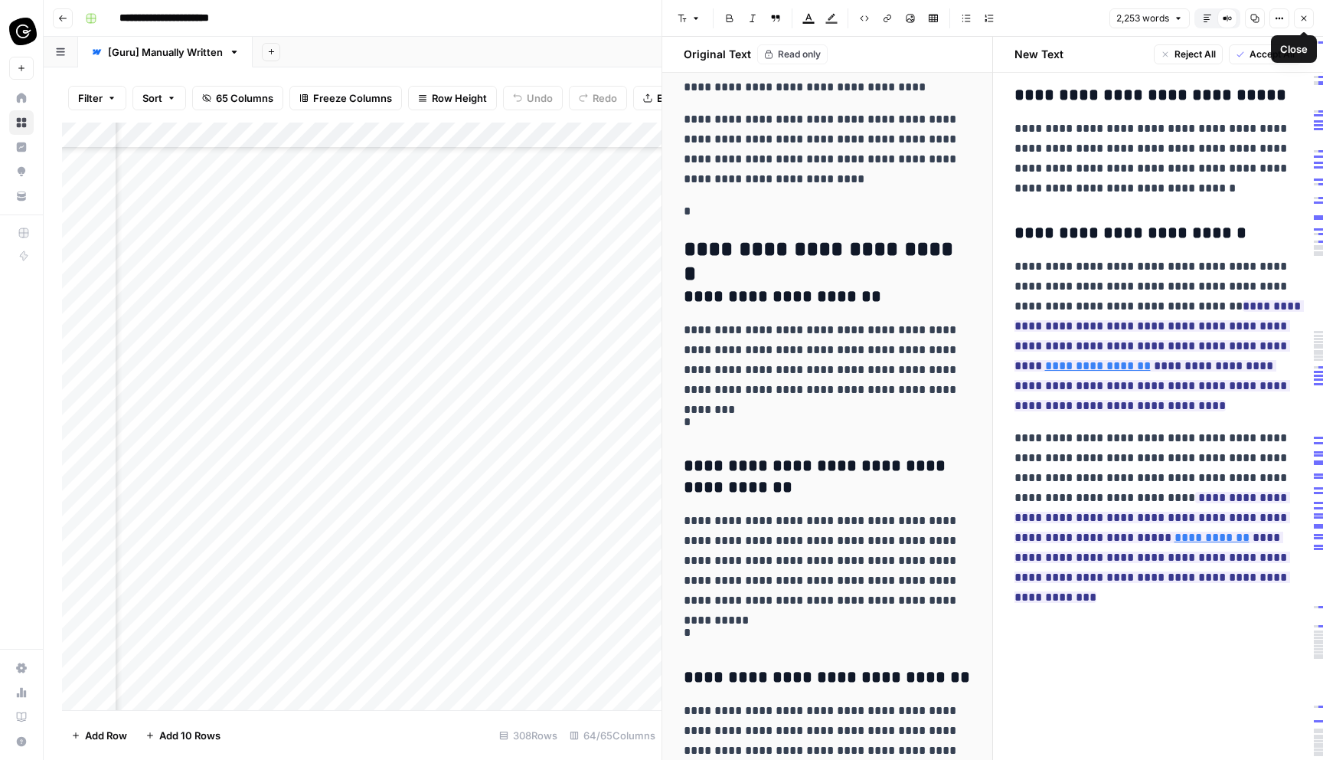
click at [1303, 12] on button "Close" at bounding box center [1304, 18] width 20 height 20
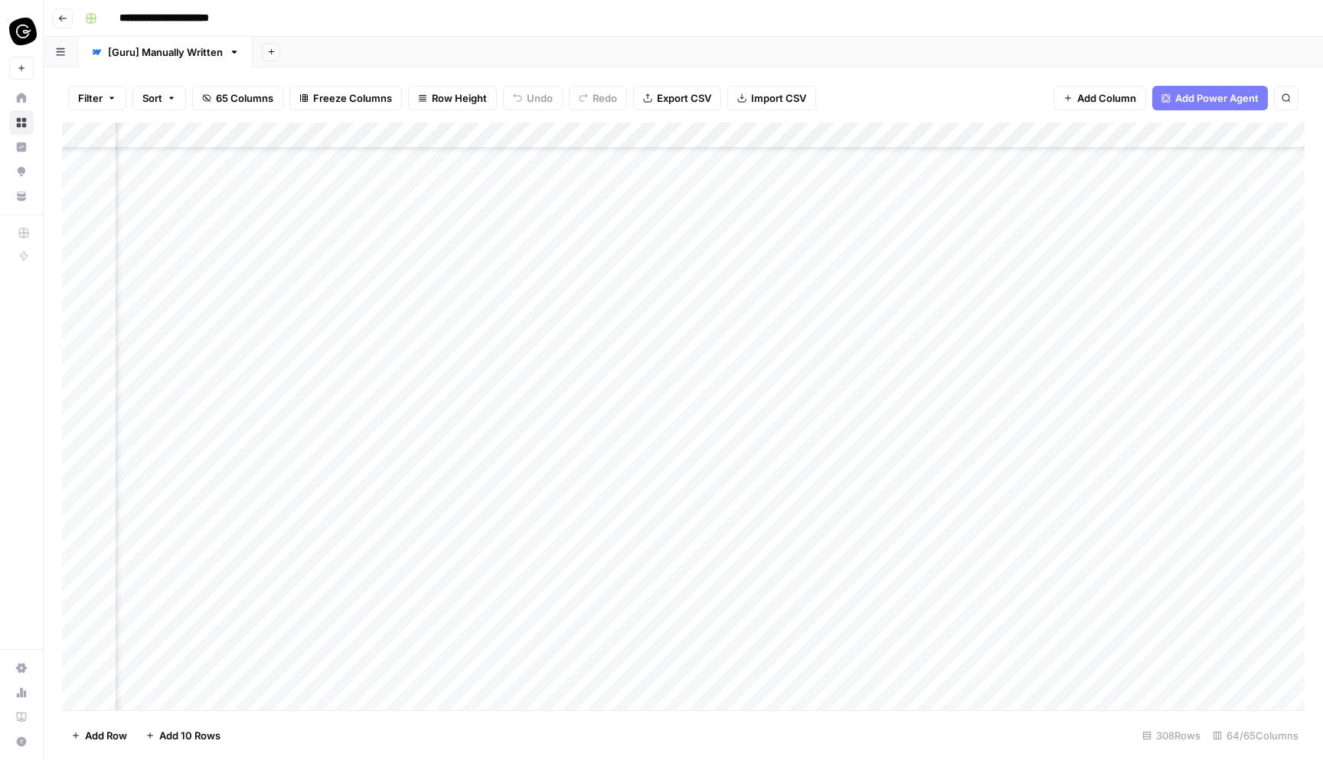
click at [844, 259] on div "Add Column" at bounding box center [683, 416] width 1243 height 587
click at [843, 258] on div "Add Column" at bounding box center [683, 416] width 1243 height 587
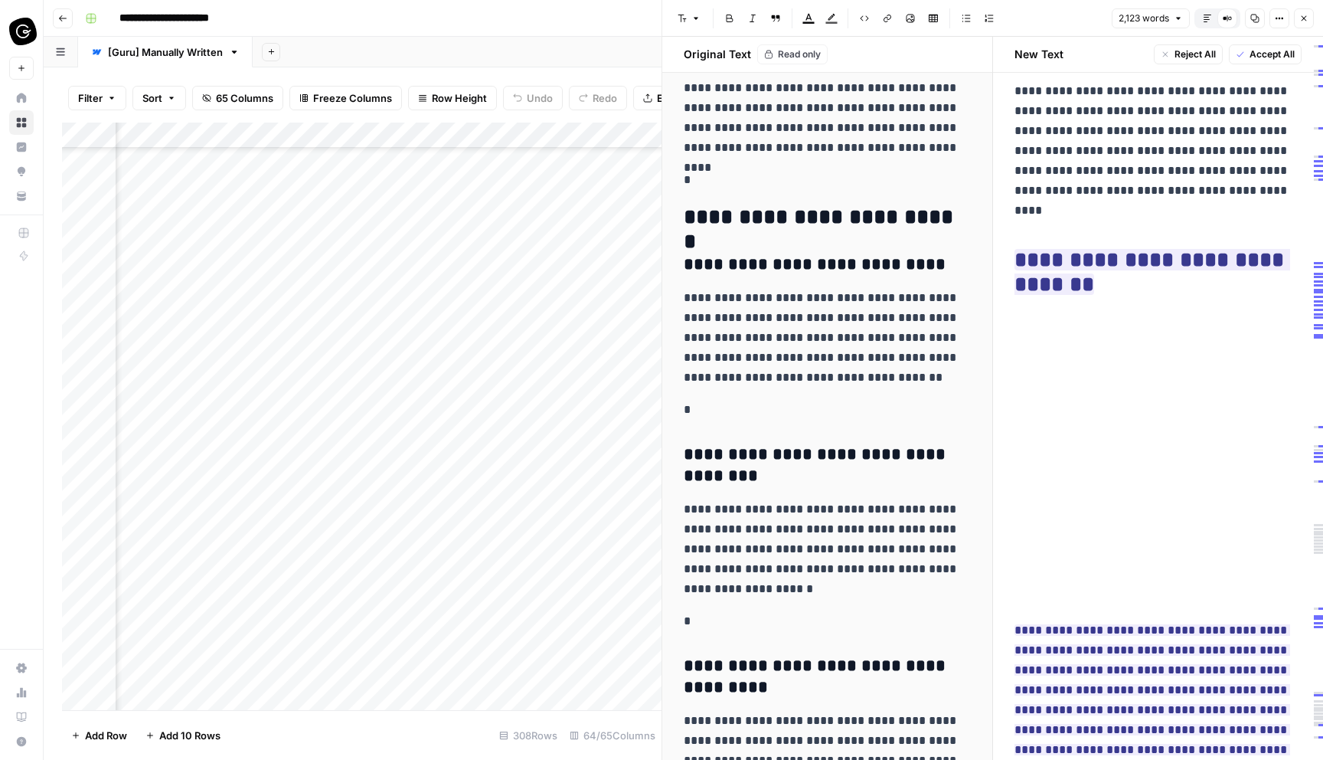
scroll to position [8358, 0]
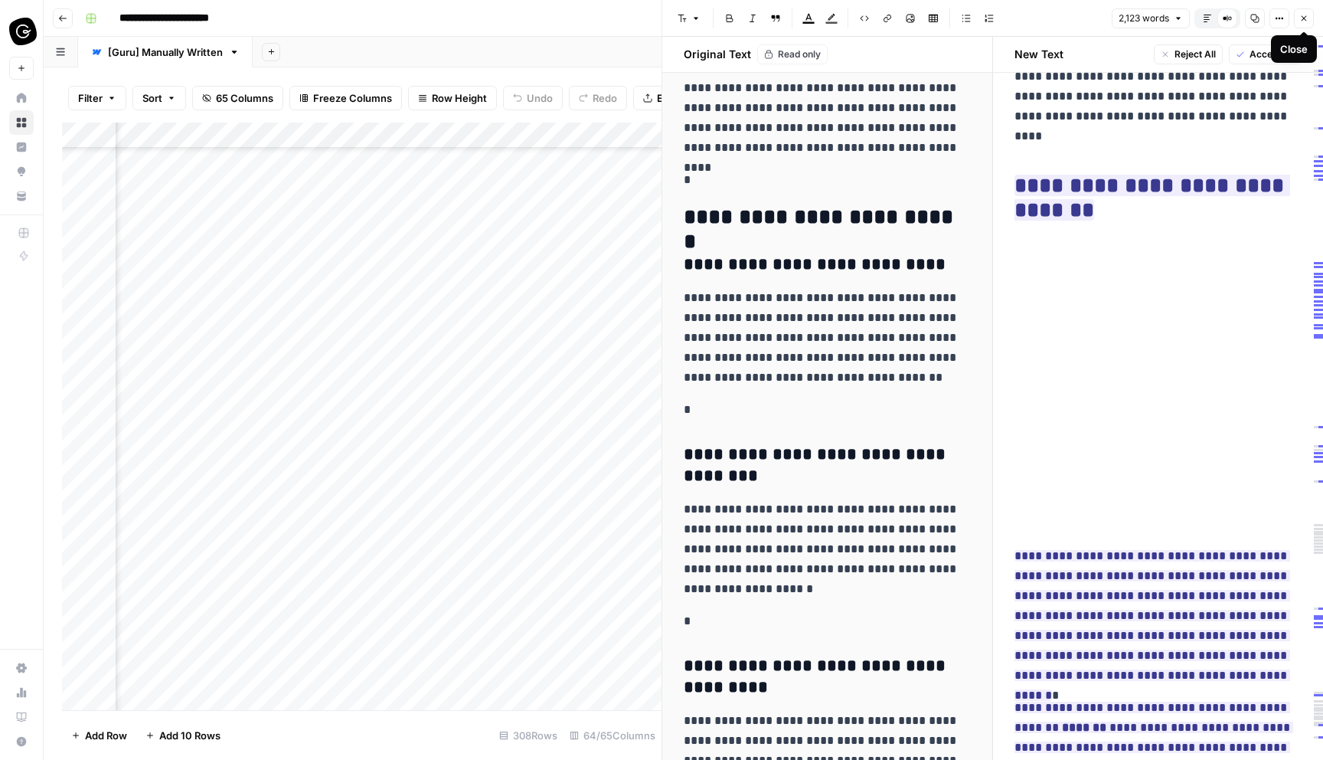
click at [1301, 21] on icon "button" at bounding box center [1304, 18] width 9 height 9
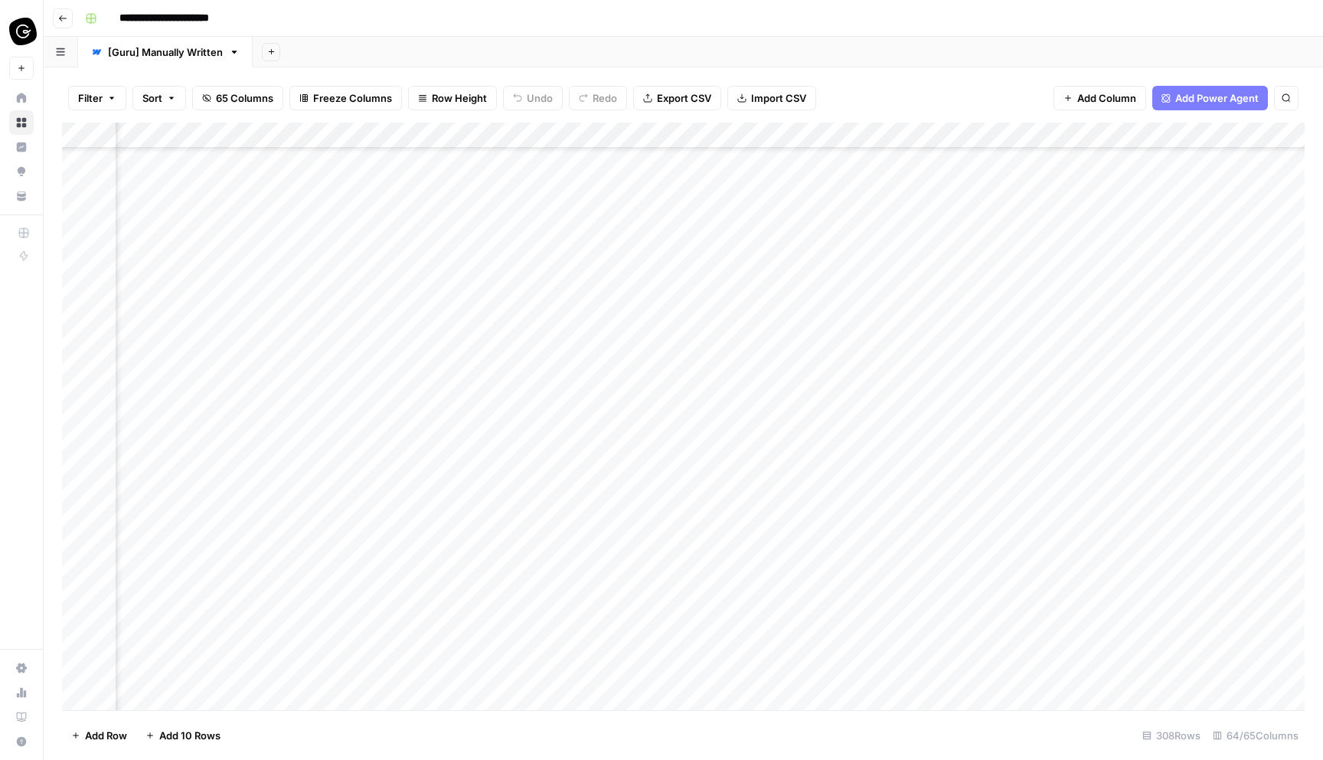
click at [841, 280] on div "Add Column" at bounding box center [683, 416] width 1243 height 587
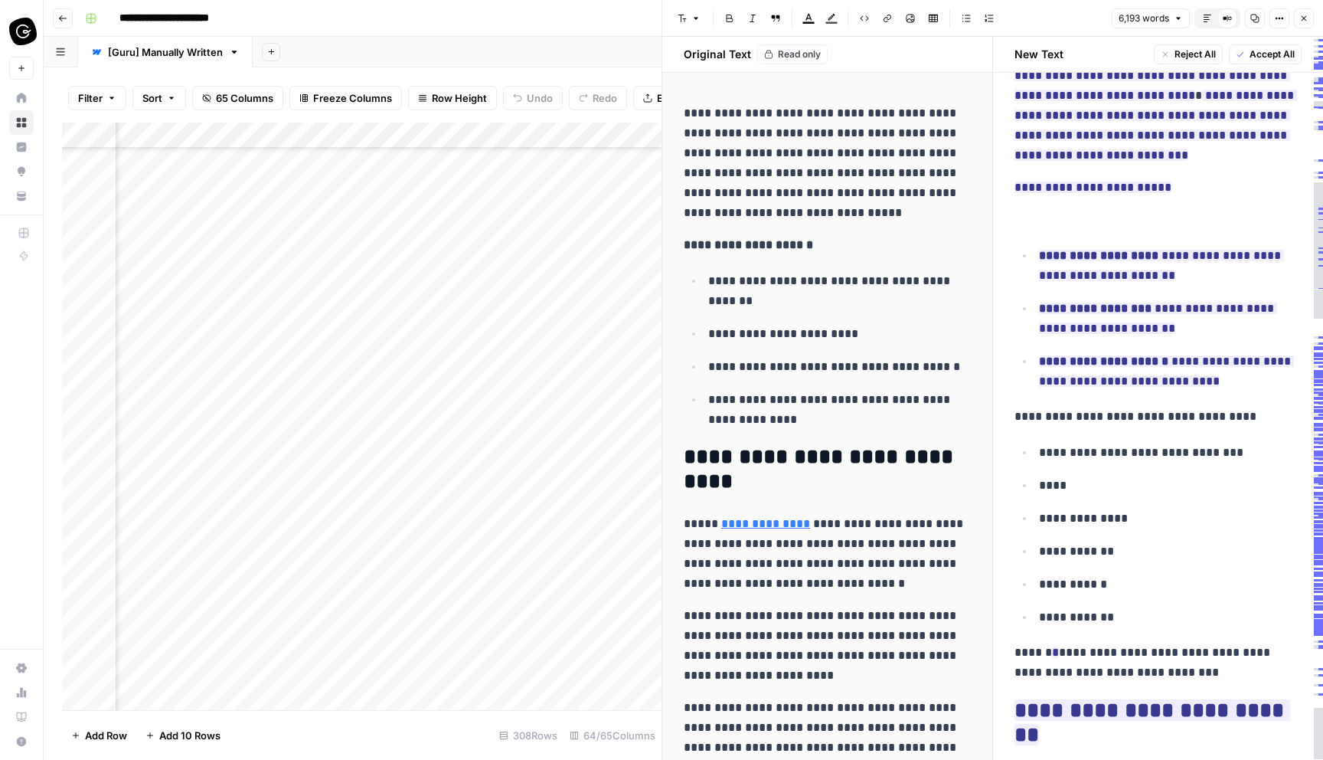
scroll to position [847, 0]
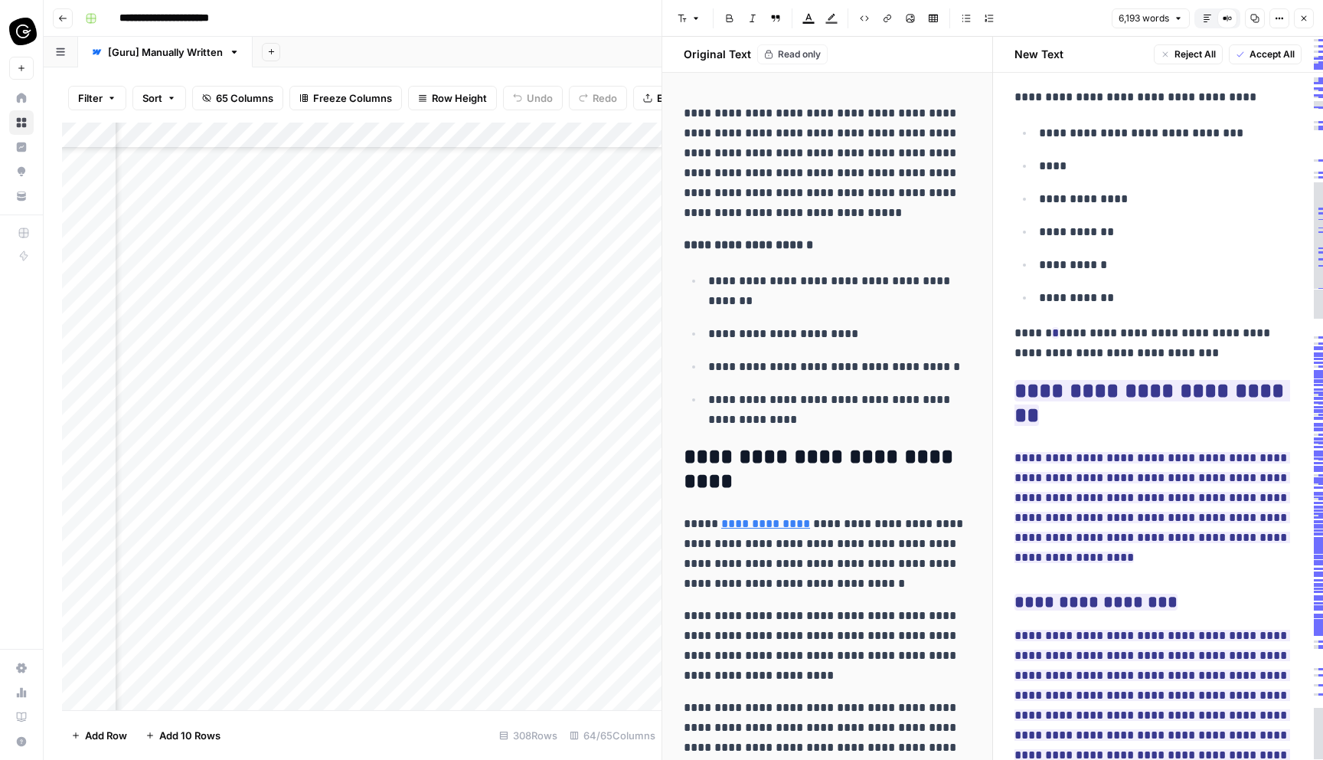
click at [1048, 186] on ul "**********" at bounding box center [1159, 215] width 288 height 185
click at [1048, 180] on ul "**********" at bounding box center [1159, 215] width 288 height 185
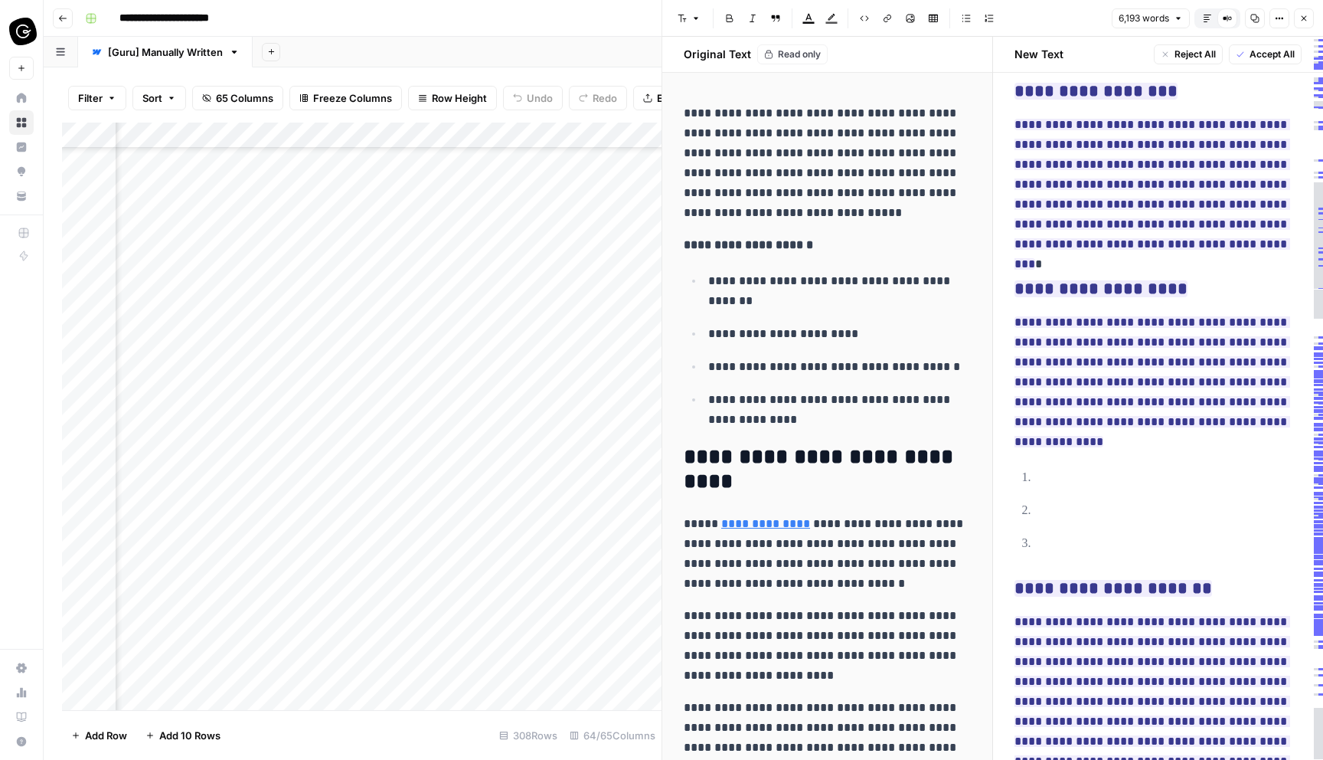
scroll to position [1373, 0]
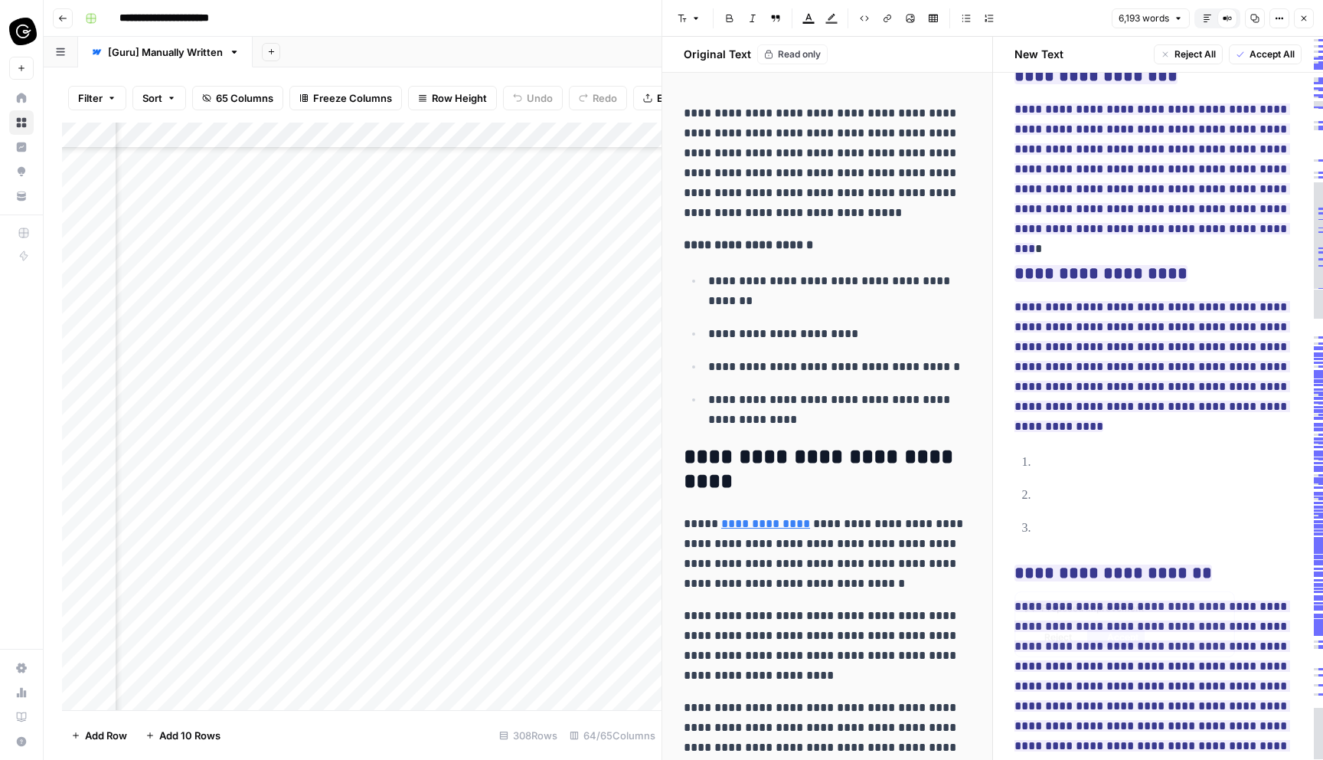
click at [1047, 531] on p "**********" at bounding box center [1170, 528] width 263 height 20
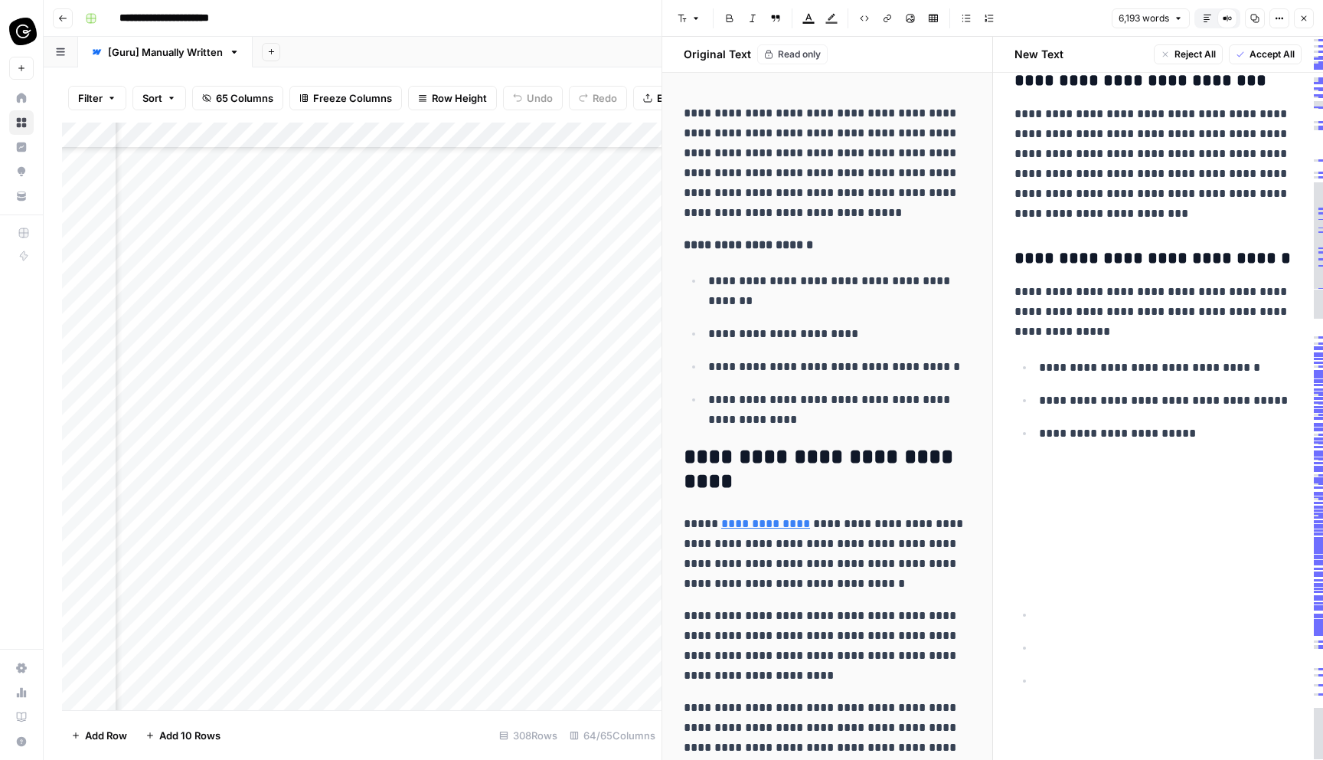
scroll to position [19251, 0]
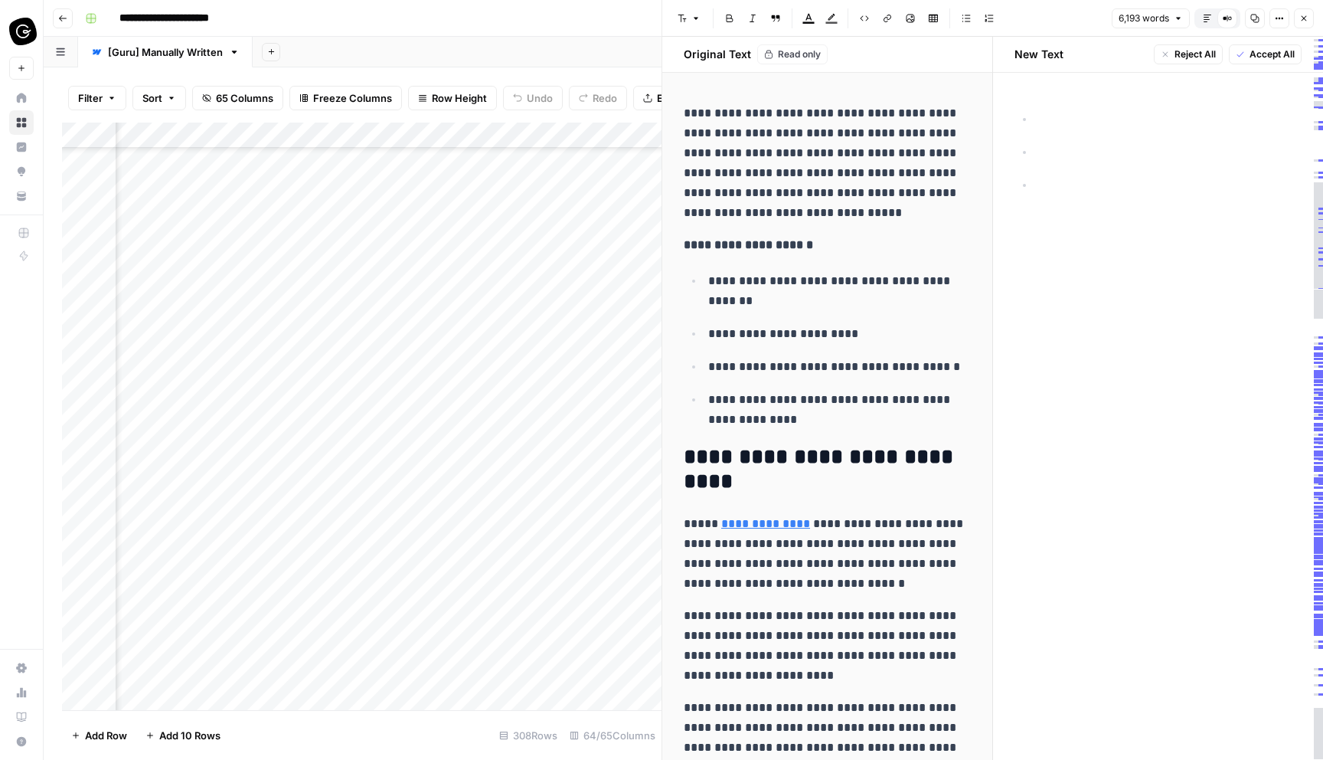
click at [1306, 16] on icon "button" at bounding box center [1304, 18] width 5 height 5
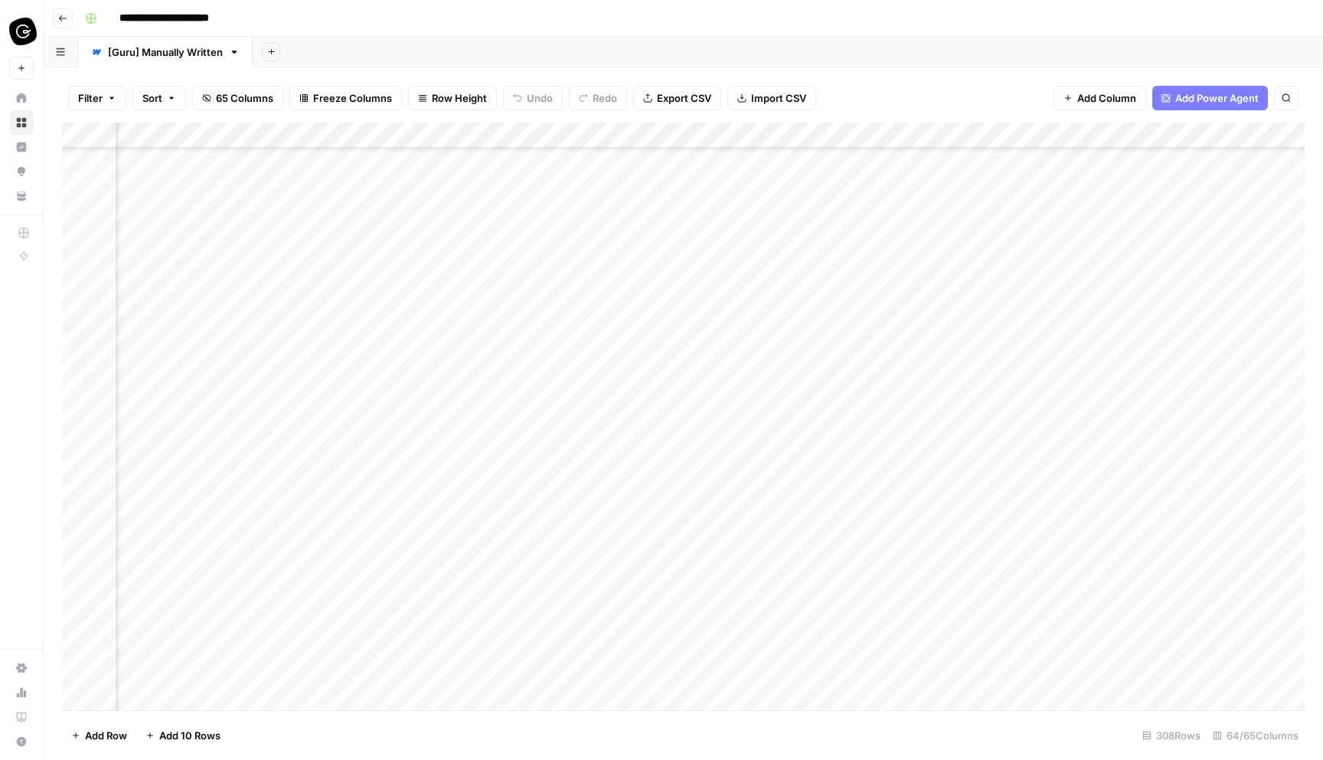
scroll to position [371, 2997]
click at [731, 284] on div "Add Column" at bounding box center [683, 416] width 1243 height 587
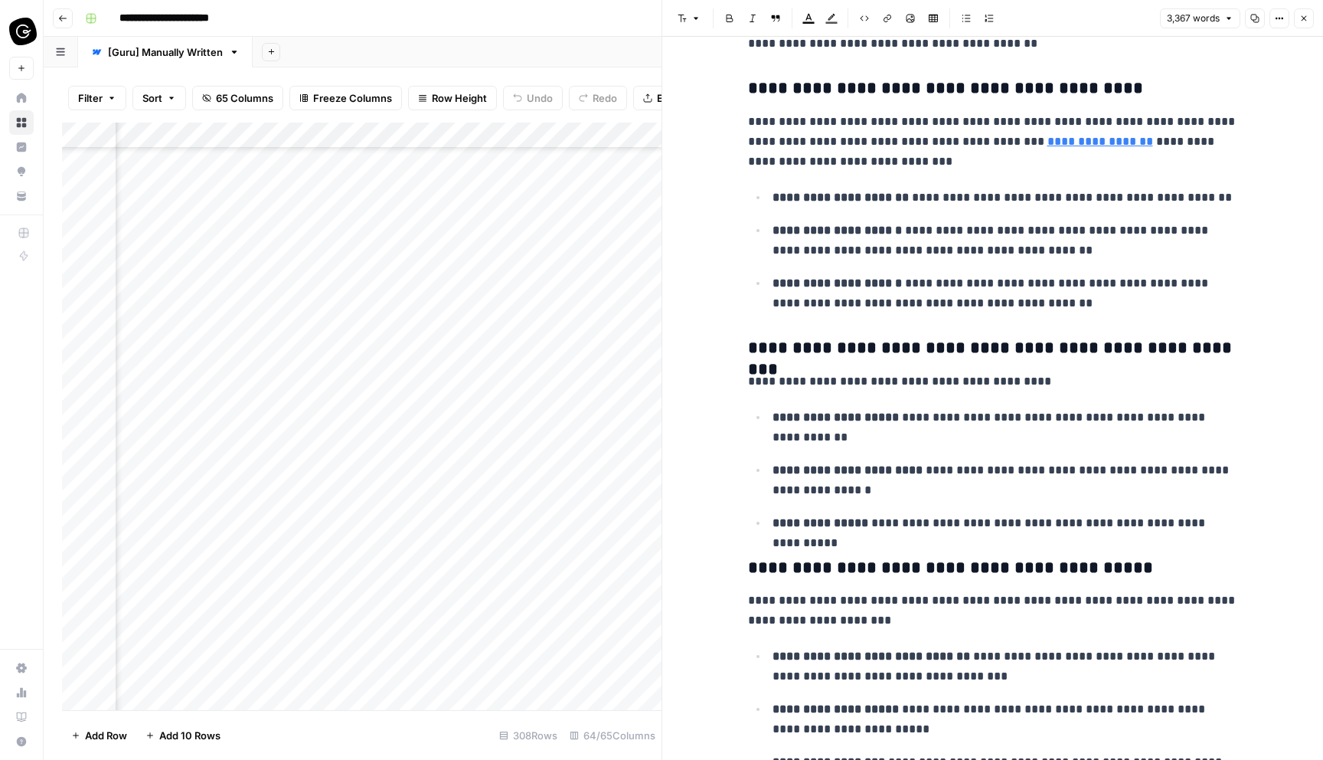
scroll to position [1551, 0]
click at [751, 347] on h3 "**********" at bounding box center [993, 347] width 490 height 21
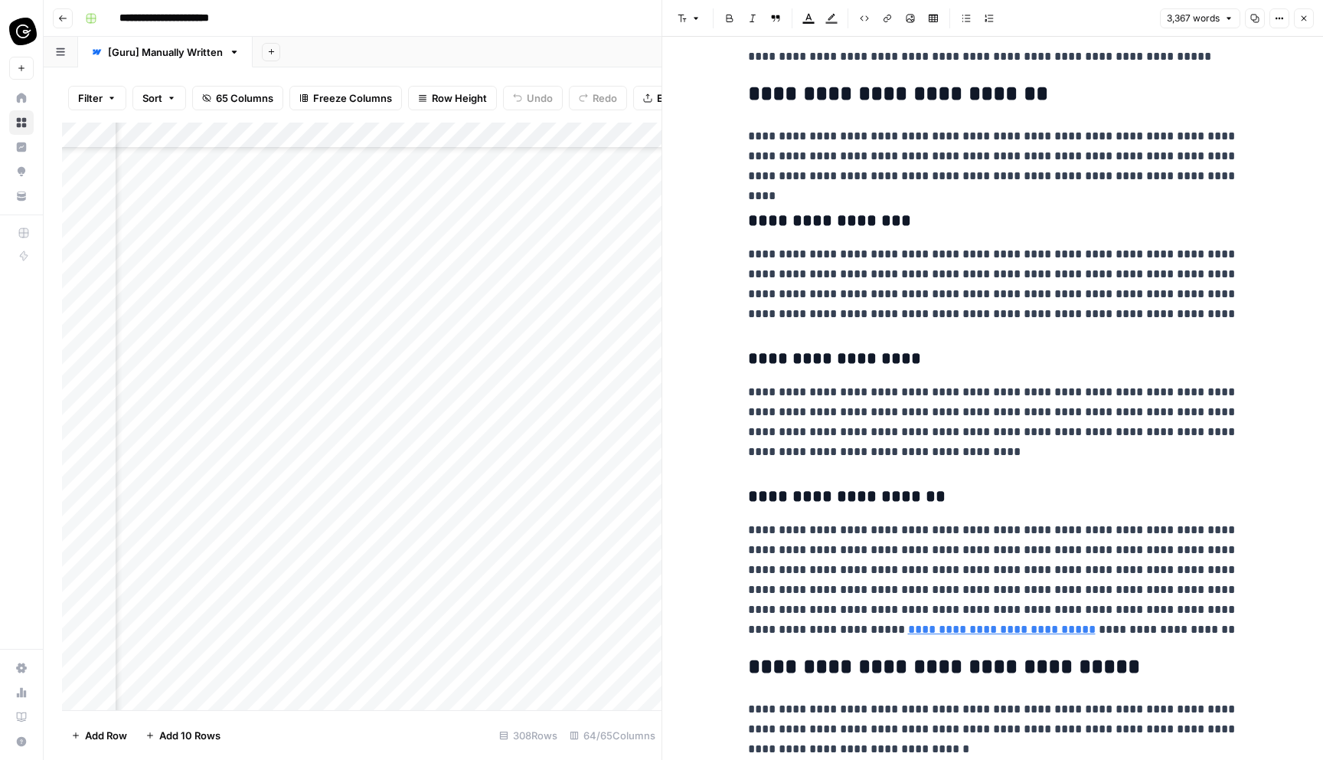
scroll to position [0, 0]
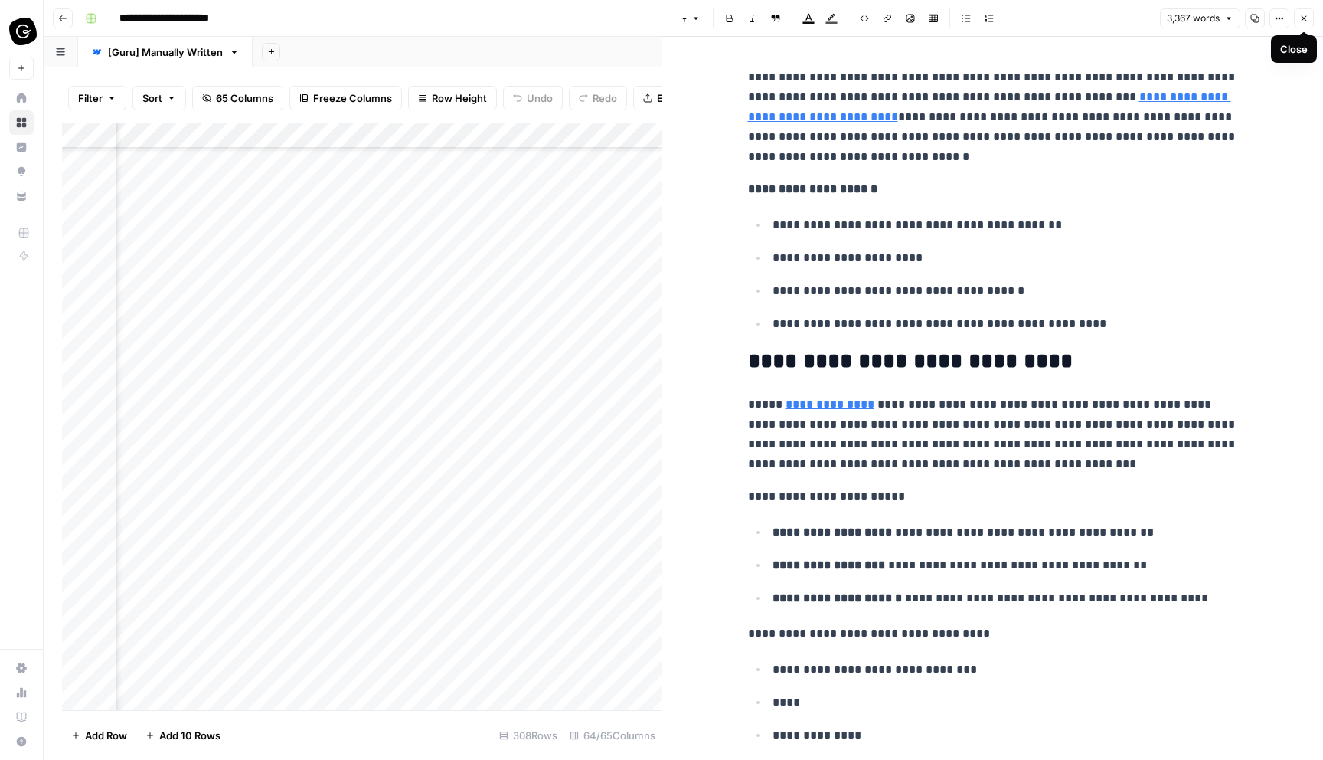
click at [1308, 23] on button "Close" at bounding box center [1304, 18] width 20 height 20
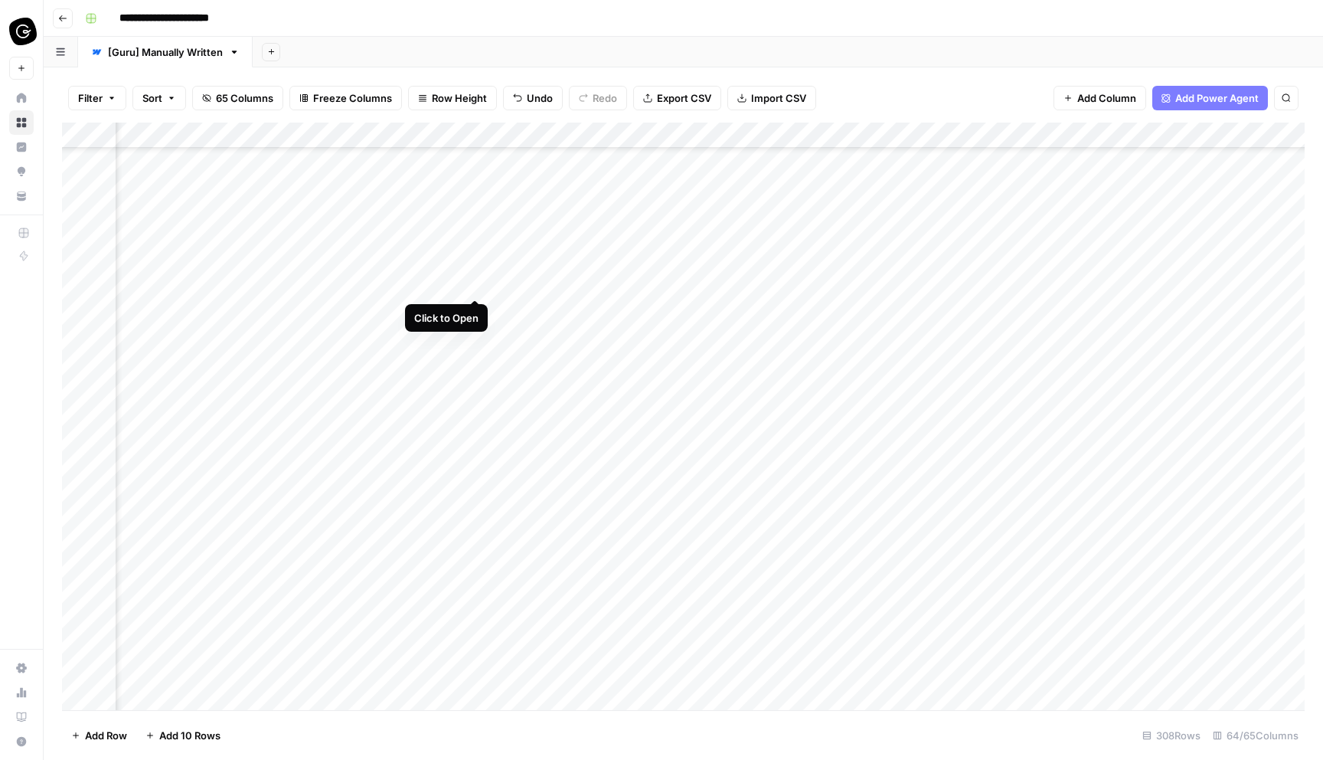
click at [474, 283] on div "Add Column" at bounding box center [683, 416] width 1243 height 587
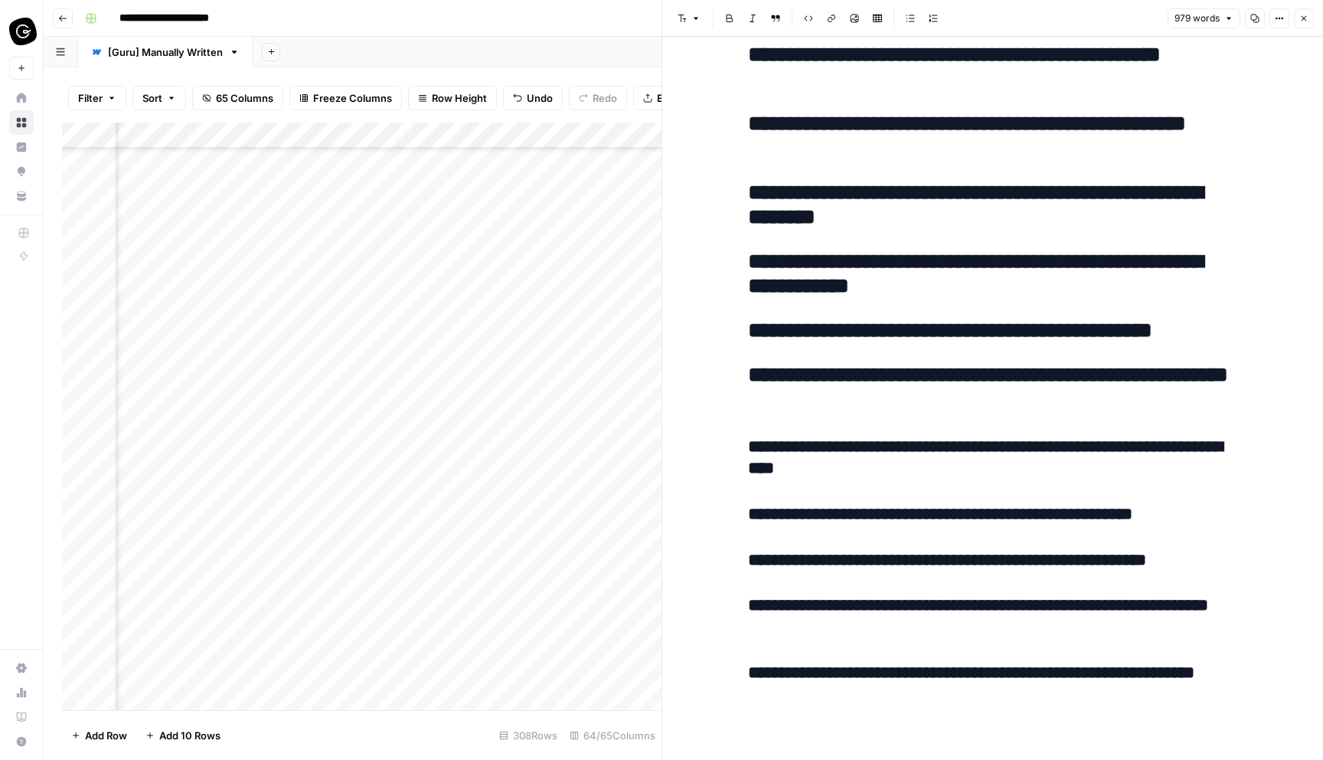
scroll to position [4033, 0]
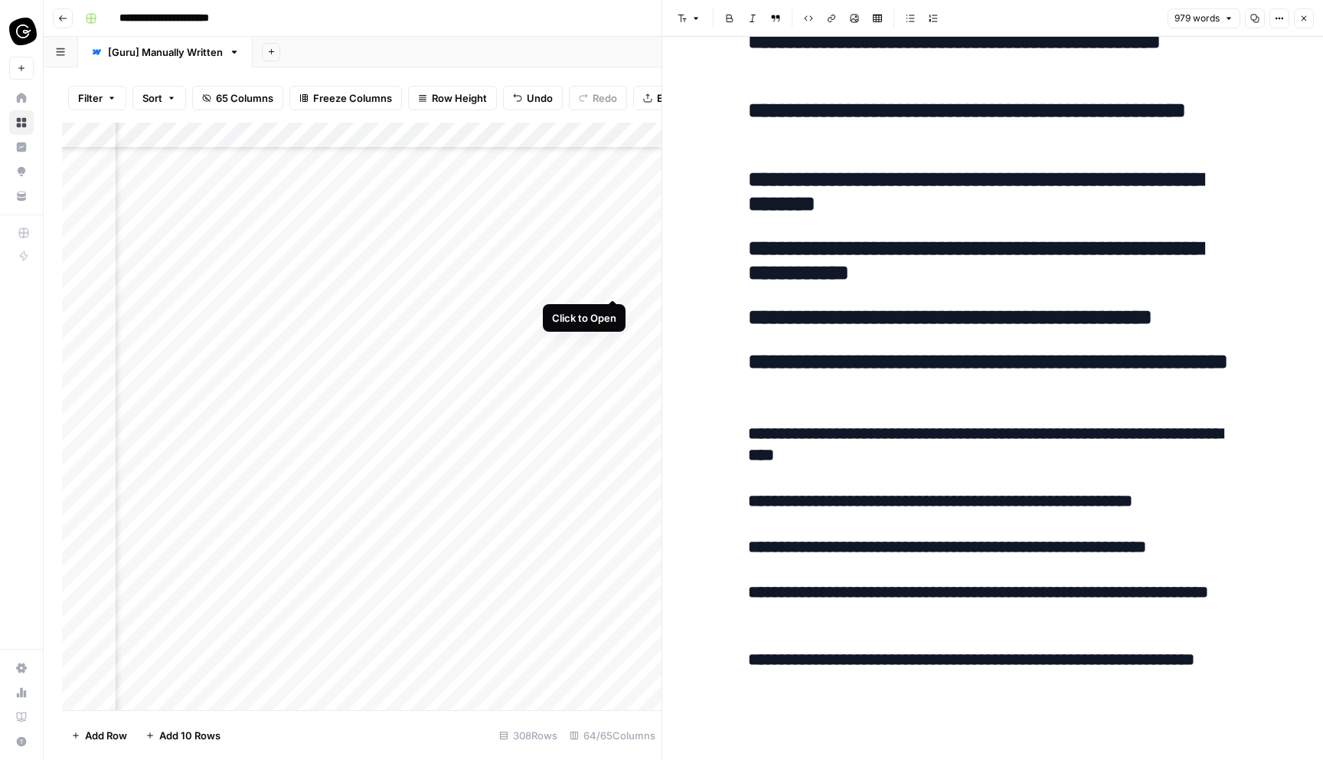
click at [612, 280] on div "Add Column" at bounding box center [362, 416] width 600 height 587
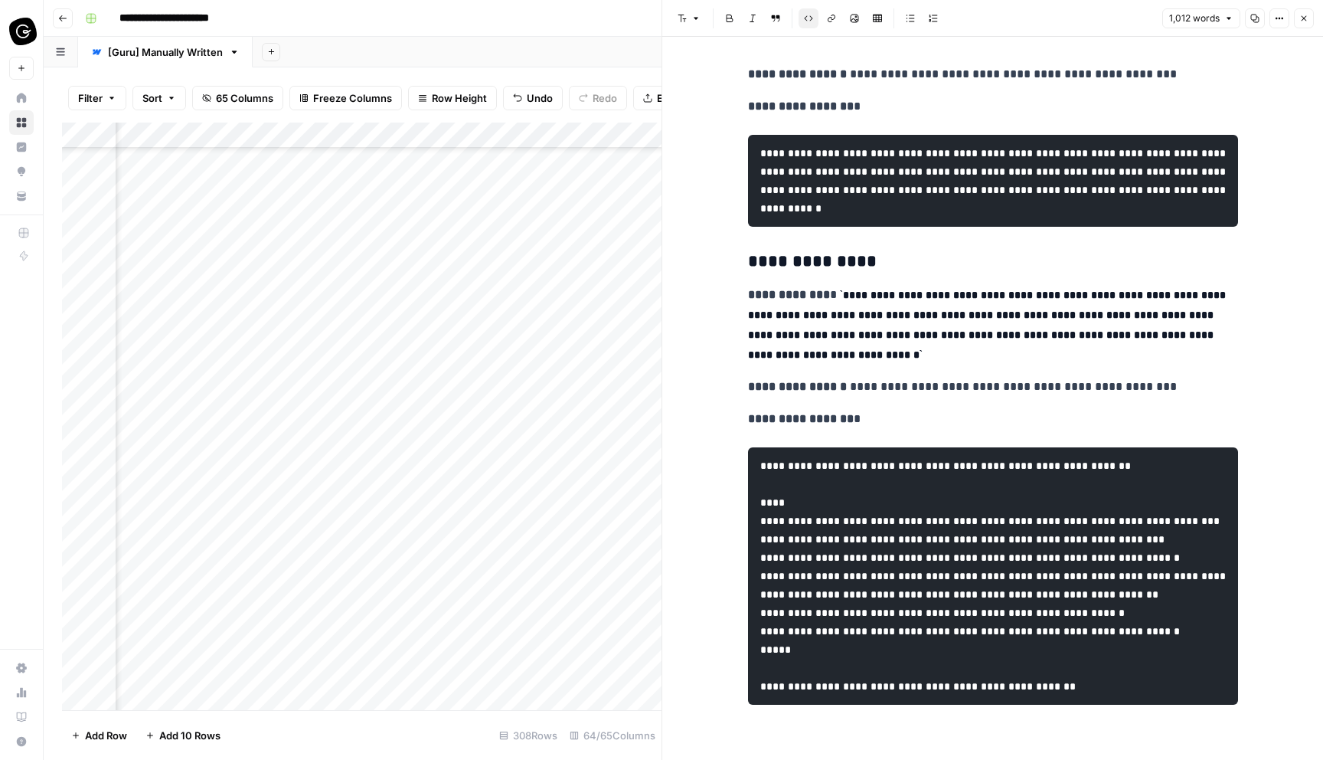
scroll to position [3179, 0]
click at [1303, 18] on icon "button" at bounding box center [1304, 18] width 5 height 5
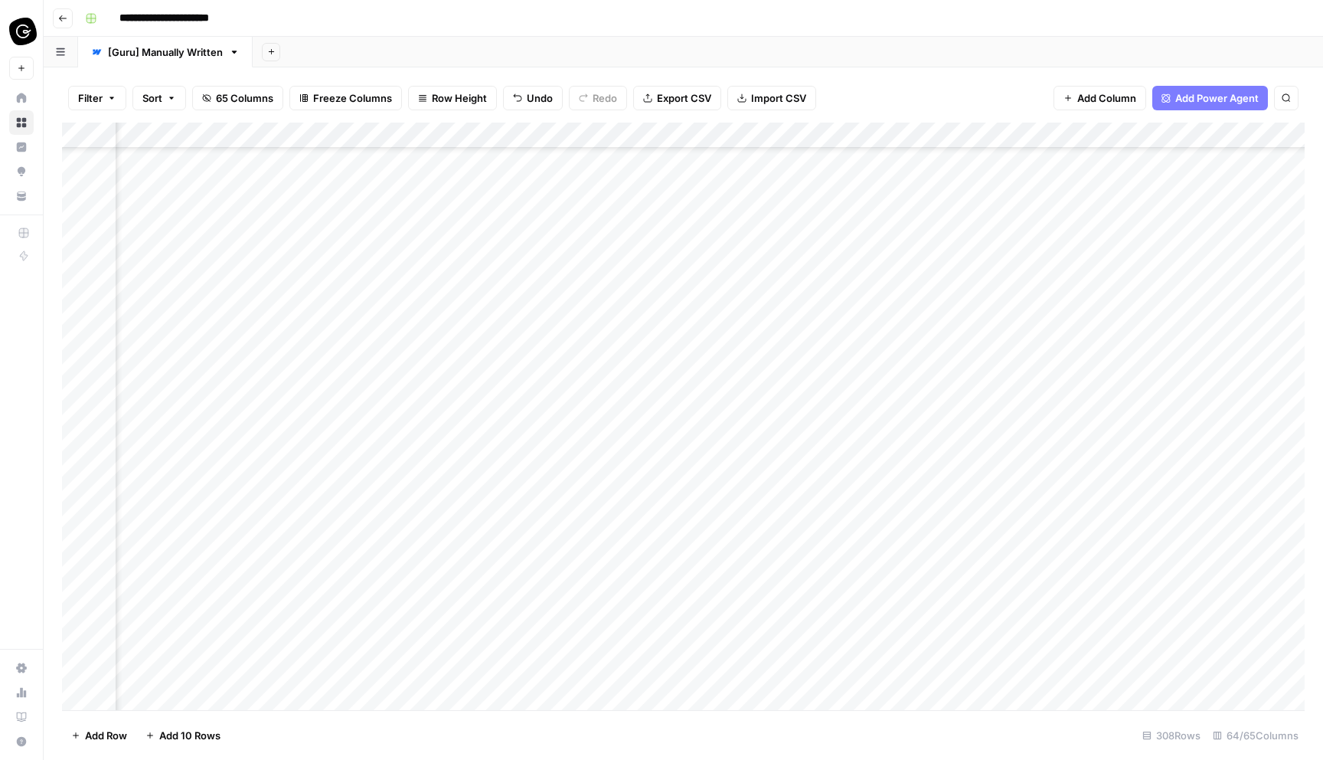
scroll to position [371, 2849]
